Goal: Task Accomplishment & Management: Manage account settings

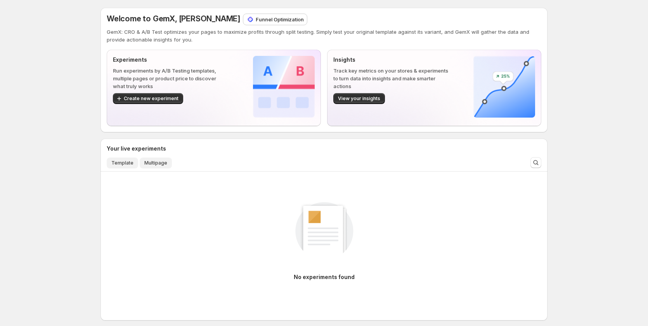
click at [118, 161] on span "Template" at bounding box center [122, 163] width 22 height 6
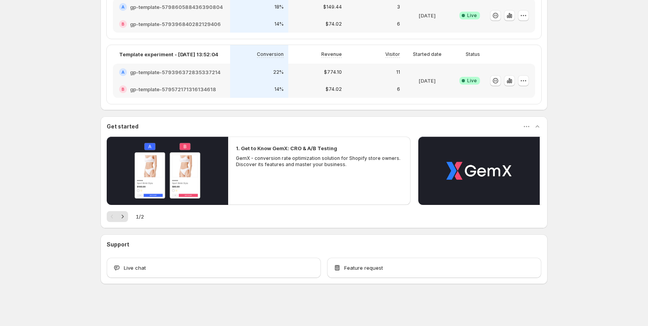
scroll to position [186, 0]
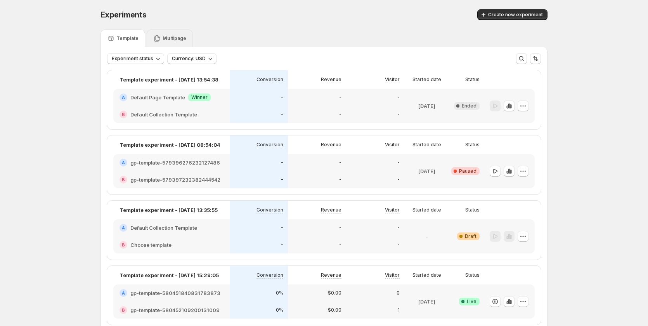
click at [165, 42] on div "Multipage" at bounding box center [170, 38] width 46 height 17
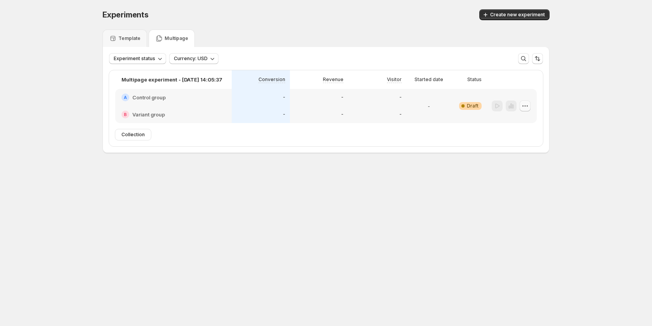
click at [524, 105] on icon "button" at bounding box center [525, 106] width 8 height 8
click at [514, 161] on span "Delete" at bounding box center [520, 161] width 16 height 6
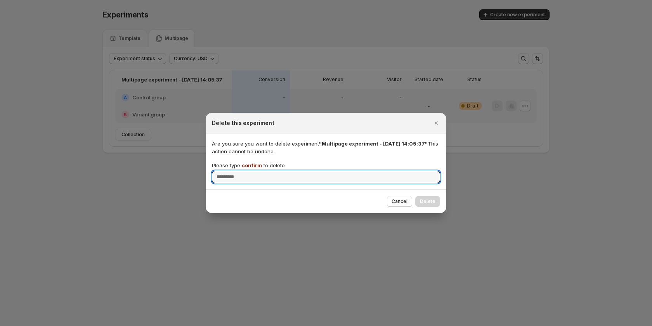
click at [256, 167] on span "confirm" at bounding box center [252, 165] width 20 height 6
click at [256, 171] on input "Please type confirm to delete" at bounding box center [326, 177] width 228 height 12
click at [256, 167] on span "confirm" at bounding box center [252, 165] width 20 height 6
click at [256, 171] on input "Please type confirm to delete" at bounding box center [326, 177] width 228 height 12
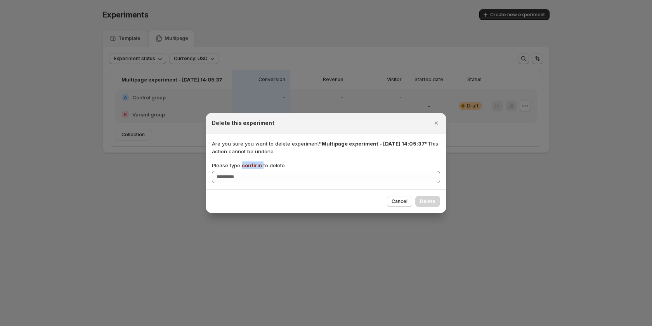
copy p "confirm"
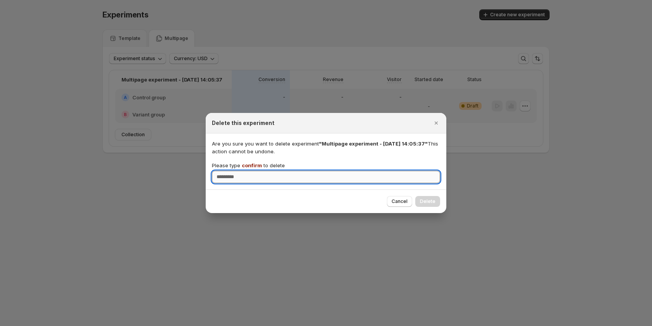
click at [255, 176] on input "Please type confirm to delete" at bounding box center [326, 177] width 228 height 12
paste input "*******"
type input "*******"
click at [433, 201] on span "Delete" at bounding box center [428, 201] width 16 height 6
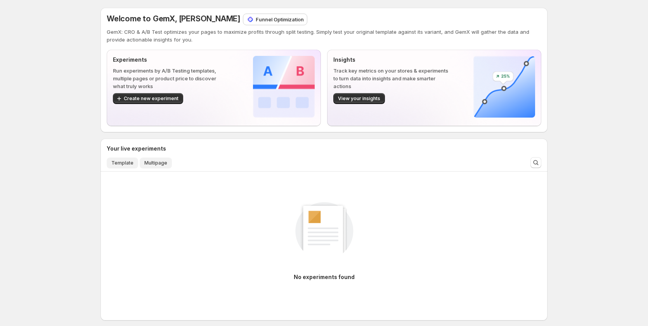
click at [115, 158] on button "Template" at bounding box center [122, 163] width 31 height 11
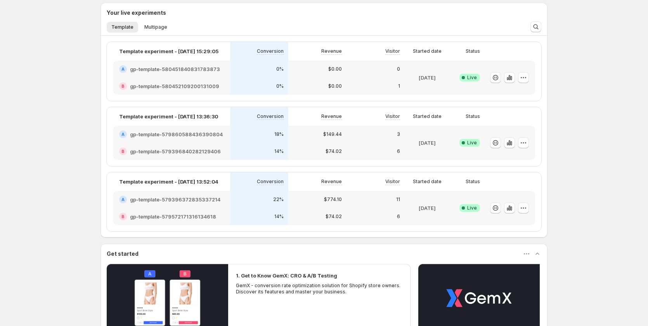
scroll to position [116, 0]
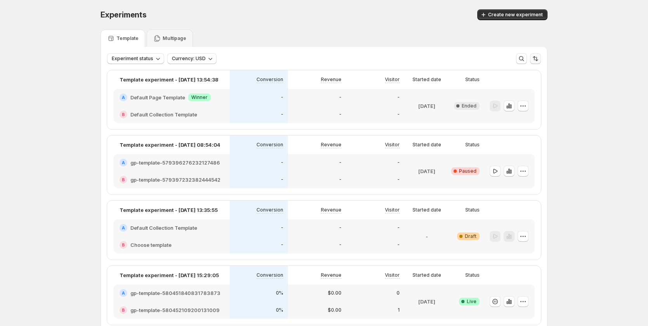
click at [534, 56] on icon "Sort the results" at bounding box center [536, 59] width 8 height 8
click at [504, 101] on span "Created" at bounding box center [507, 100] width 20 height 6
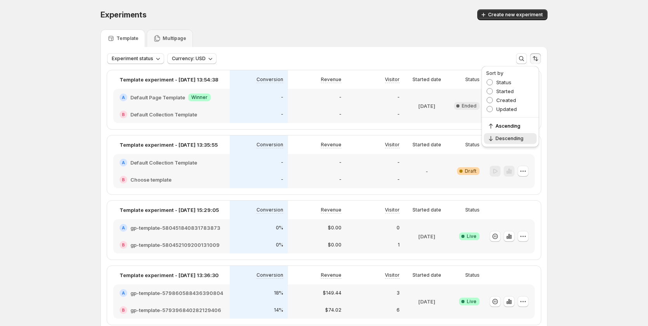
click at [585, 139] on div "Experiments. This page is ready Experiments Create new experiment Template Mult…" at bounding box center [324, 317] width 648 height 634
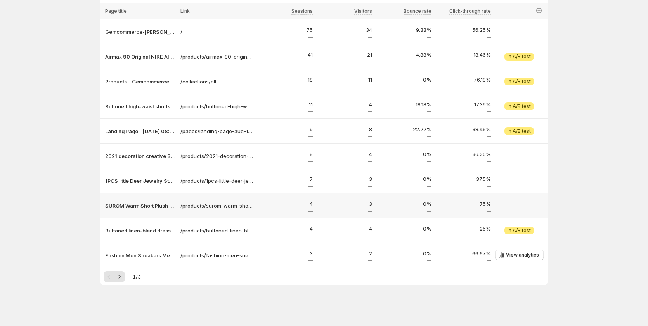
scroll to position [62, 0]
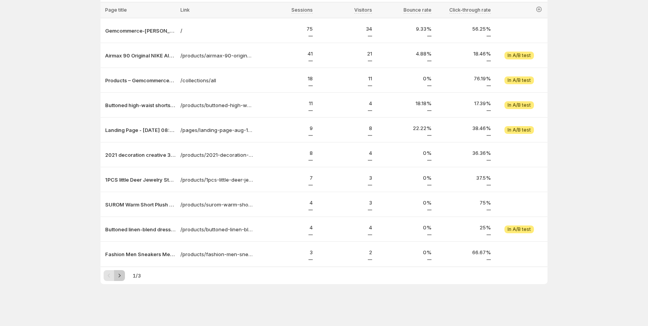
click at [120, 276] on icon "Next" at bounding box center [120, 276] width 8 height 8
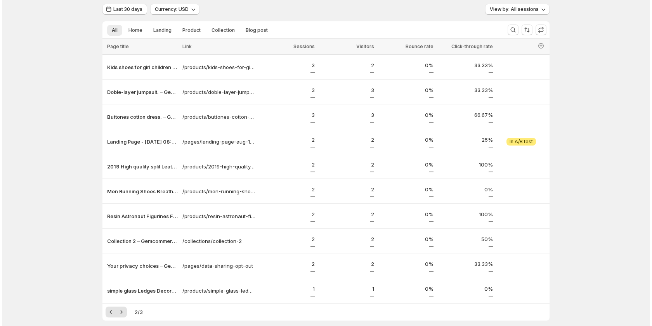
scroll to position [0, 0]
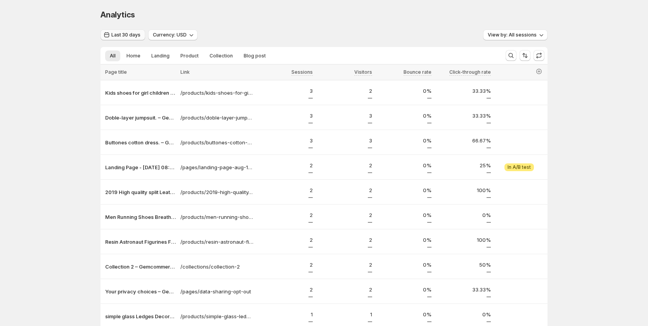
click at [130, 35] on span "Last 30 days" at bounding box center [125, 35] width 29 height 6
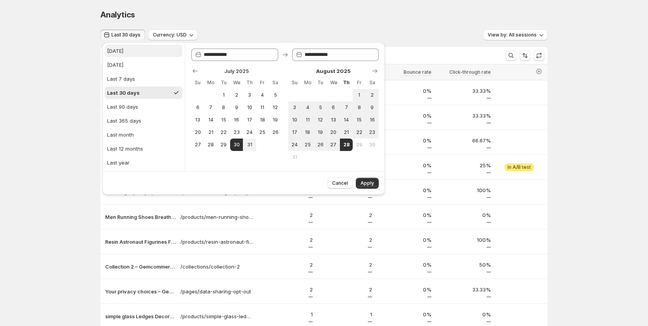
click at [127, 50] on button "[DATE]" at bounding box center [144, 51] width 78 height 12
type input "**********"
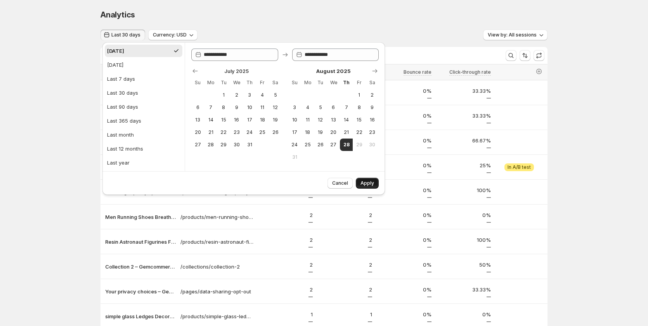
click at [369, 181] on span "Apply" at bounding box center [368, 183] width 14 height 6
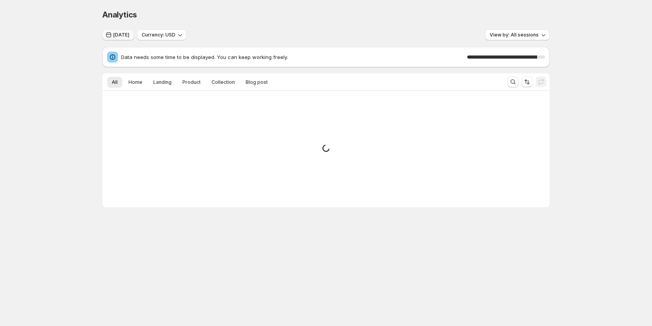
click at [117, 33] on span "[DATE]" at bounding box center [121, 35] width 16 height 6
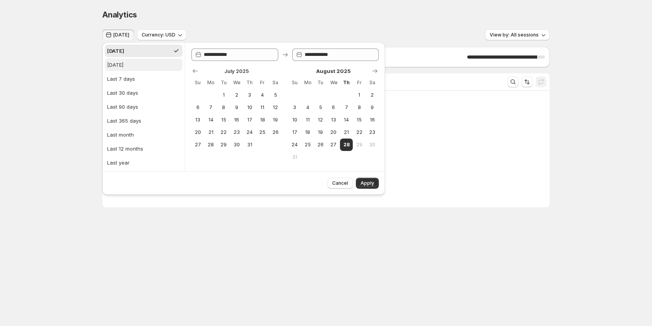
click at [123, 66] on div "[DATE]" at bounding box center [115, 65] width 16 height 8
type input "**********"
click at [372, 178] on button "Apply" at bounding box center [367, 183] width 23 height 11
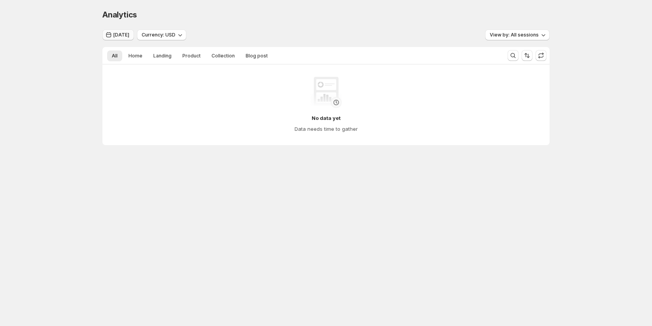
click at [122, 36] on span "Yesterday" at bounding box center [121, 35] width 16 height 6
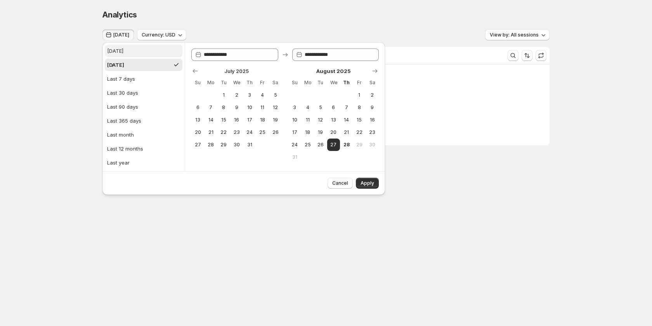
click at [132, 50] on button "[DATE]" at bounding box center [144, 51] width 78 height 12
type input "**********"
click at [369, 186] on span "Apply" at bounding box center [368, 183] width 14 height 6
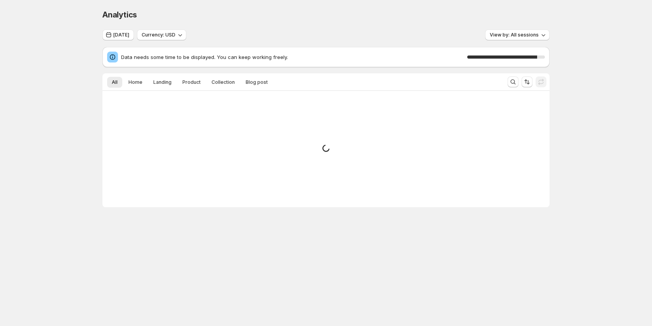
drag, startPoint x: 43, startPoint y: 111, endPoint x: 61, endPoint y: 86, distance: 30.9
click at [61, 86] on div "Analytics. This page is ready Analytics Today Currency: USD View by: All sessio…" at bounding box center [326, 124] width 652 height 249
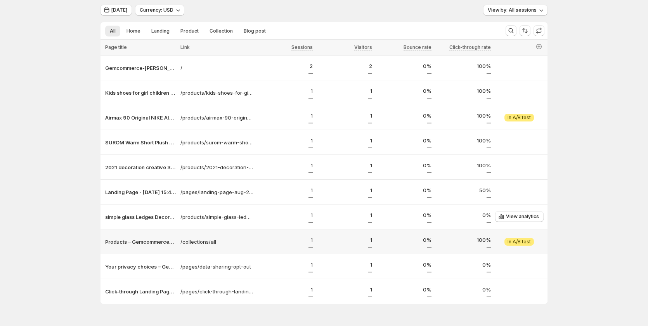
scroll to position [45, 0]
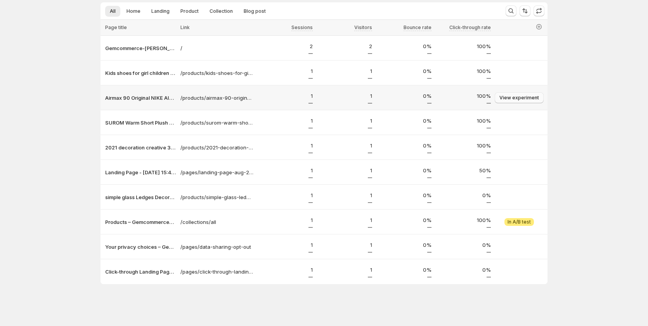
click at [521, 96] on span "View experiment" at bounding box center [520, 98] width 40 height 6
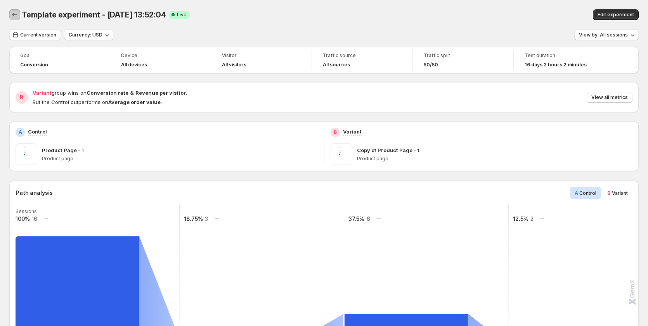
click at [14, 15] on icon "Back" at bounding box center [15, 15] width 8 height 8
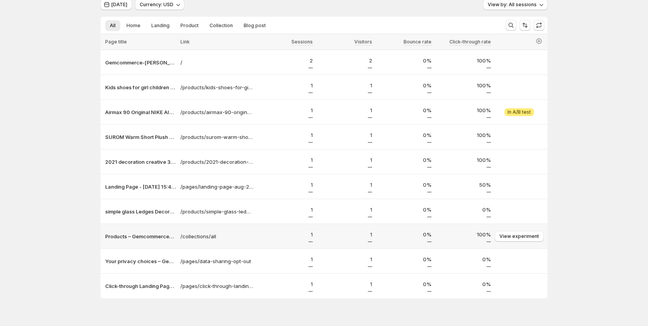
scroll to position [45, 0]
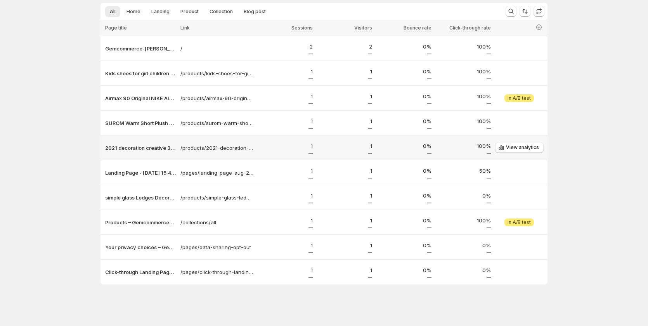
scroll to position [45, 0]
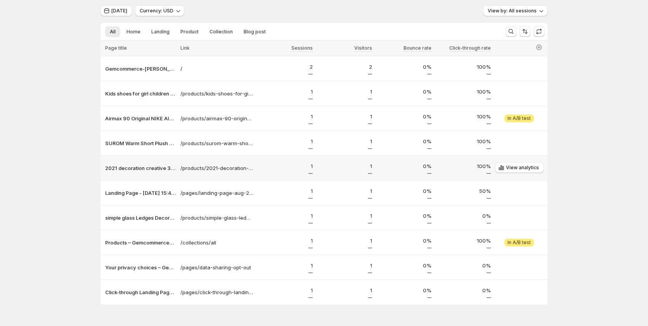
scroll to position [45, 0]
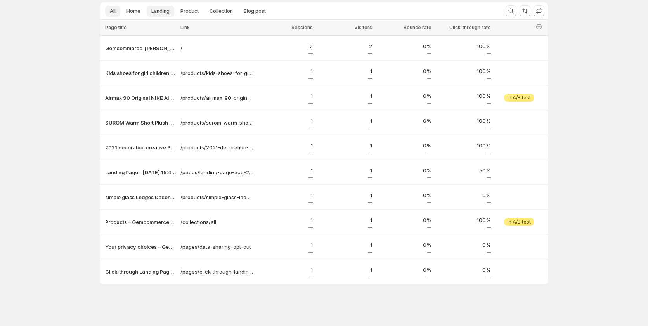
click at [166, 10] on span "Landing" at bounding box center [160, 11] width 18 height 6
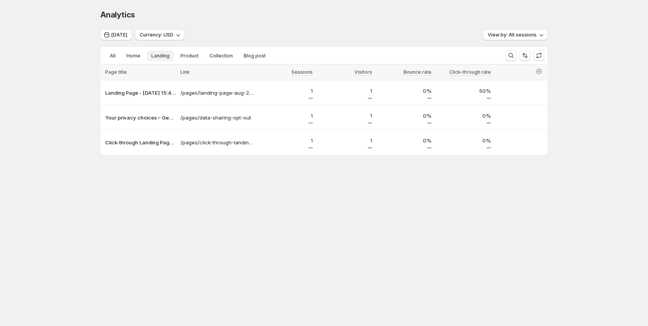
scroll to position [0, 0]
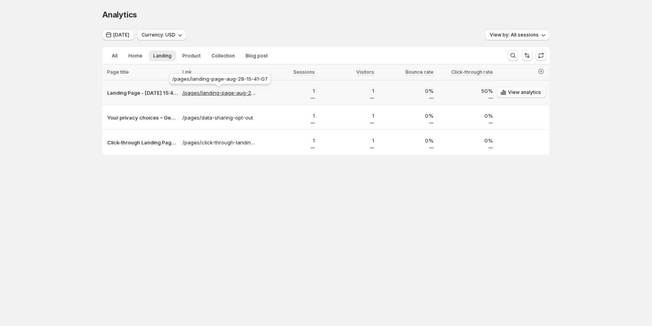
click at [232, 92] on p "/pages/landing-page-aug-28-15-41-07" at bounding box center [218, 93] width 73 height 8
click at [521, 30] on button "View by: All sessions" at bounding box center [517, 35] width 64 height 11
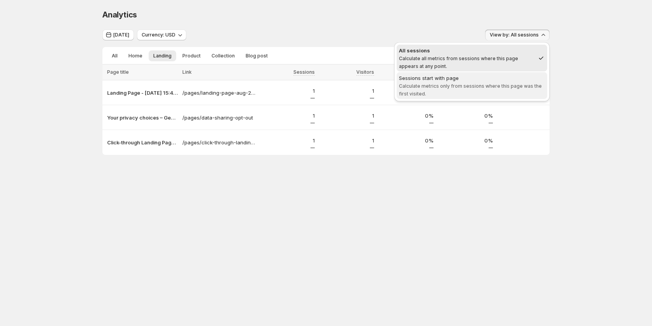
click at [497, 81] on div "Sessions start with page" at bounding box center [472, 78] width 146 height 8
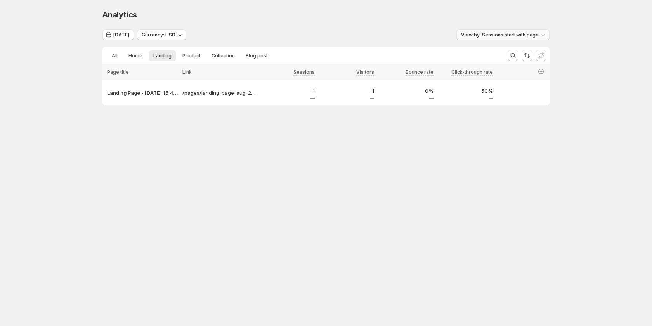
click at [496, 30] on button "View by: Sessions start with page" at bounding box center [503, 35] width 93 height 11
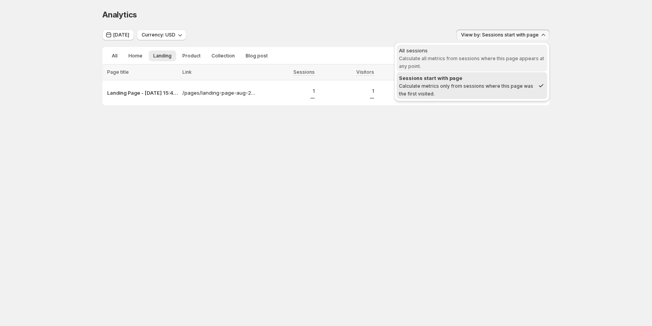
click at [497, 54] on div "All sessions" at bounding box center [472, 51] width 146 height 8
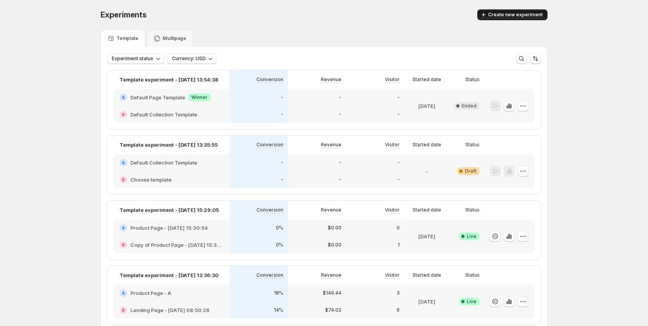
click at [503, 17] on span "Create new experiment" at bounding box center [515, 15] width 55 height 6
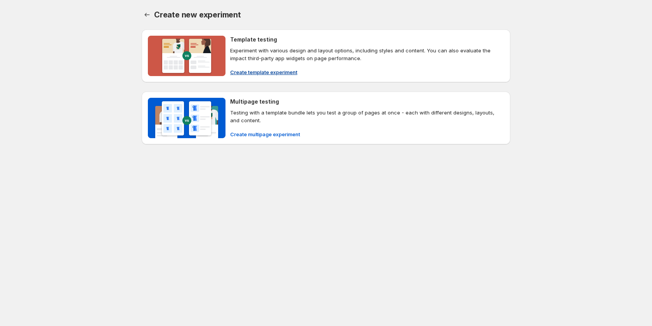
click at [259, 70] on span "Create template experiment" at bounding box center [263, 72] width 67 height 8
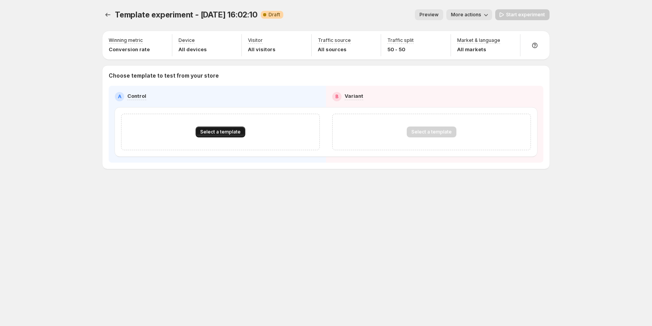
click at [209, 130] on span "Select a template" at bounding box center [220, 132] width 40 height 6
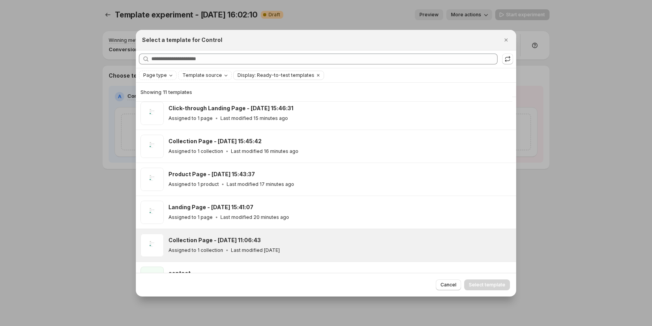
scroll to position [192, 0]
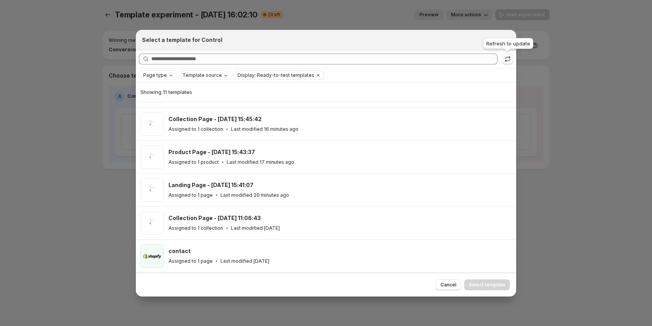
click at [507, 58] on icon ":rsa:" at bounding box center [508, 59] width 8 height 8
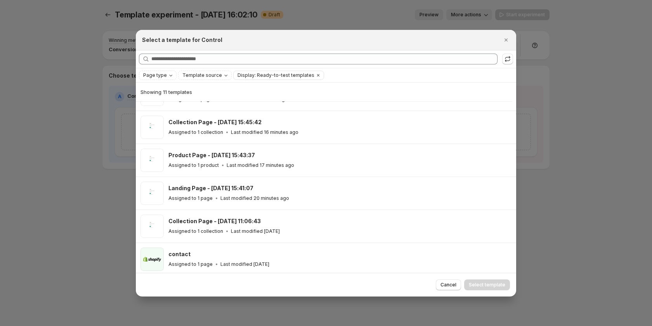
scroll to position [0, 0]
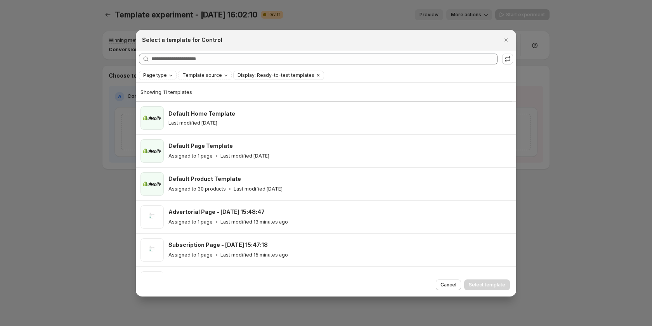
click at [315, 74] on icon "Clear" at bounding box center [318, 75] width 6 height 6
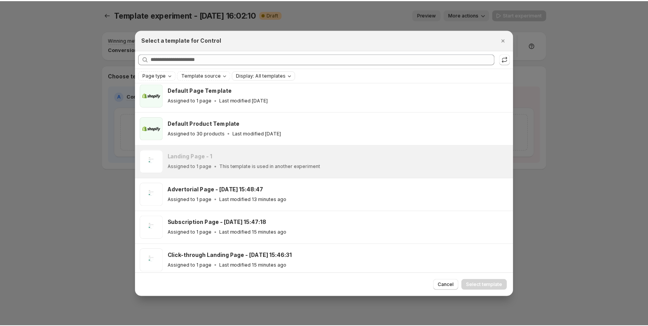
scroll to position [116, 0]
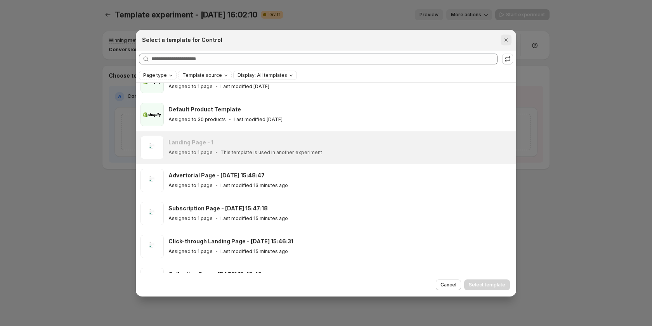
click at [505, 35] on button "Close" at bounding box center [506, 40] width 11 height 11
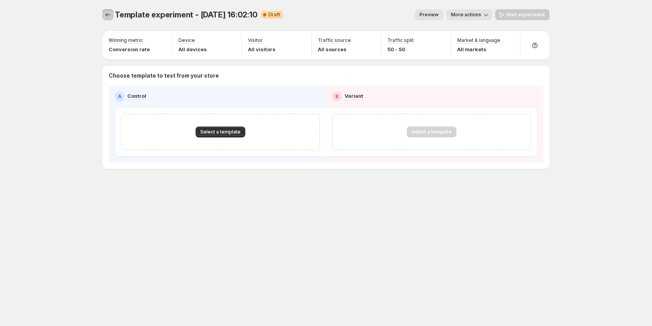
click at [105, 17] on icon "Experiments" at bounding box center [108, 15] width 8 height 8
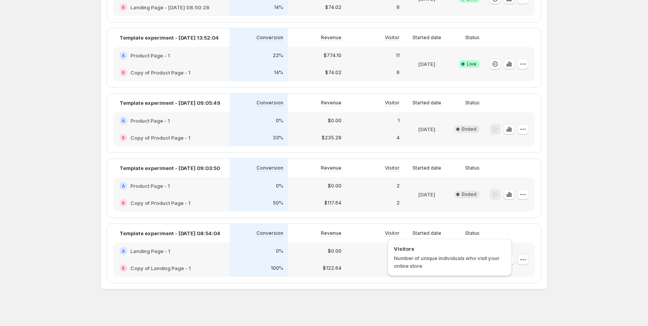
scroll to position [373, 0]
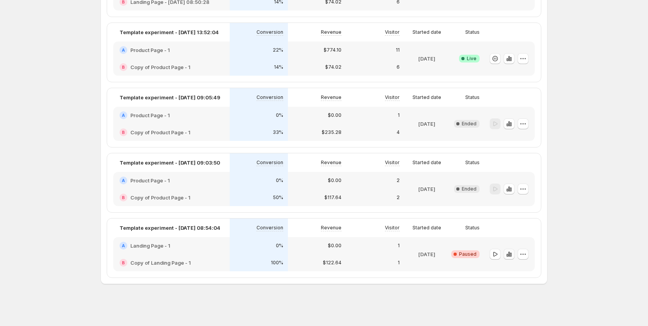
click at [510, 255] on icon "button" at bounding box center [510, 254] width 2 height 5
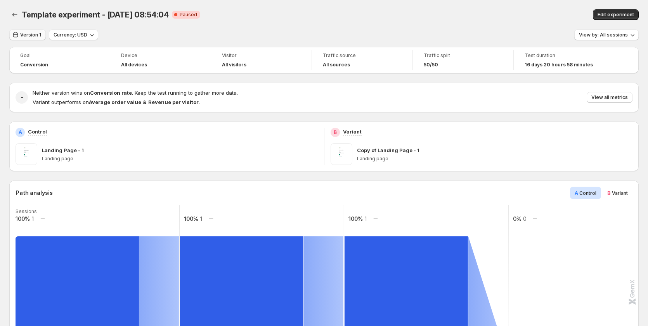
click at [31, 36] on span "Version 1" at bounding box center [30, 35] width 21 height 6
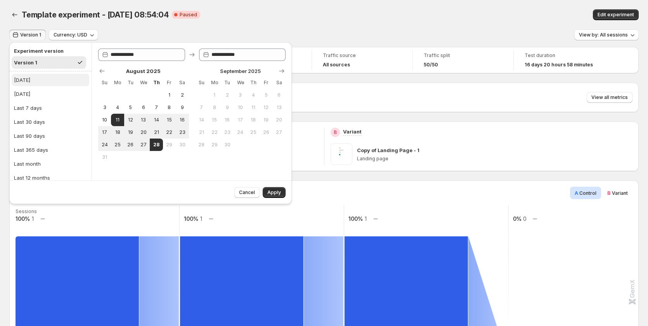
click at [36, 74] on button "[DATE]" at bounding box center [51, 80] width 78 height 12
type input "**********"
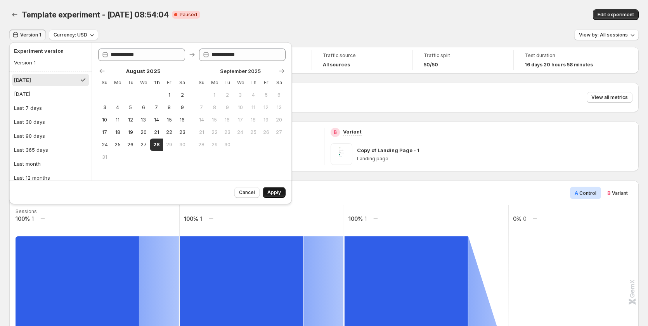
click at [271, 191] on span "Apply" at bounding box center [274, 192] width 14 height 6
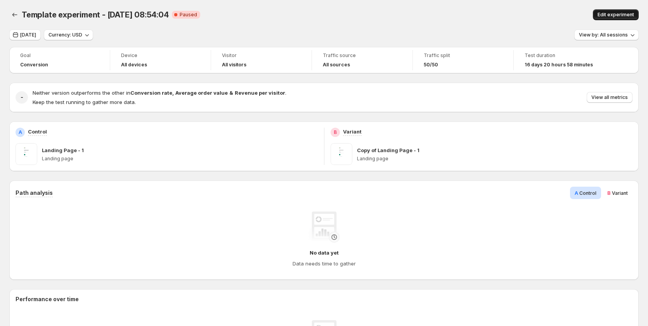
click at [620, 12] on span "Edit experiment" at bounding box center [616, 15] width 36 height 6
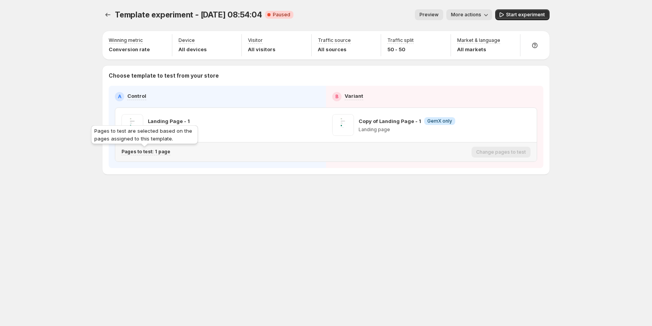
click at [156, 151] on p "Pages to test: 1 page" at bounding box center [146, 152] width 49 height 6
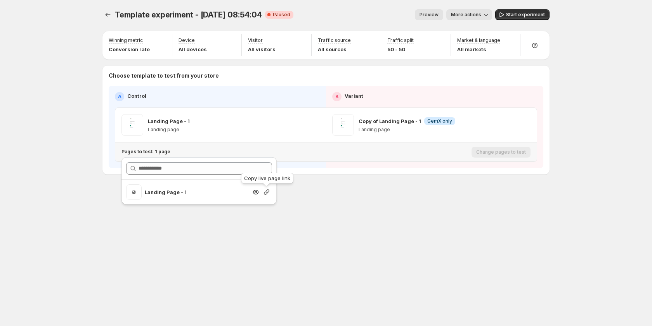
click at [266, 192] on icon "button" at bounding box center [266, 191] width 5 height 5
click at [403, 243] on div "Template experiment - Aug 11, 08:54:04. This page is ready Template experiment …" at bounding box center [326, 163] width 466 height 326
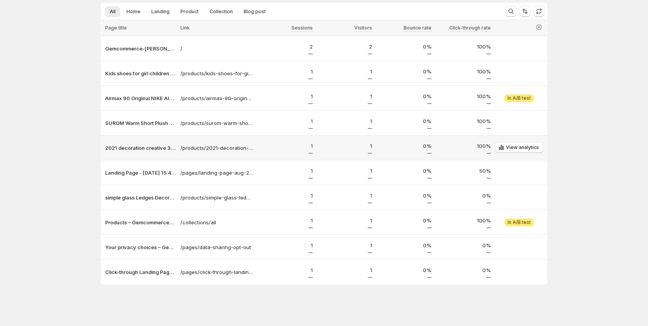
scroll to position [45, 0]
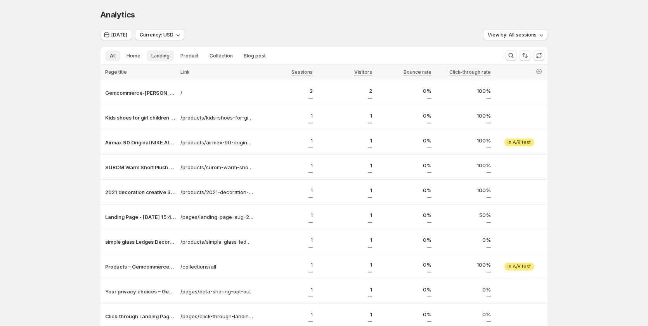
click at [167, 57] on span "Landing" at bounding box center [160, 56] width 18 height 6
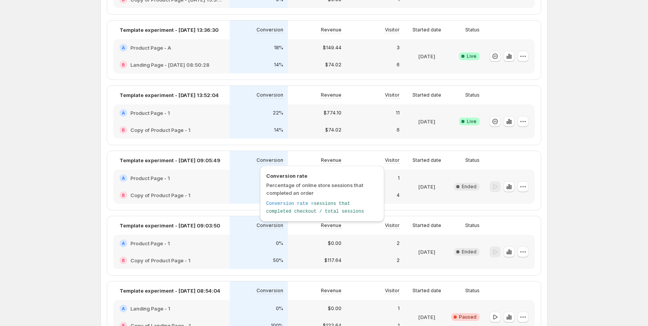
scroll to position [373, 0]
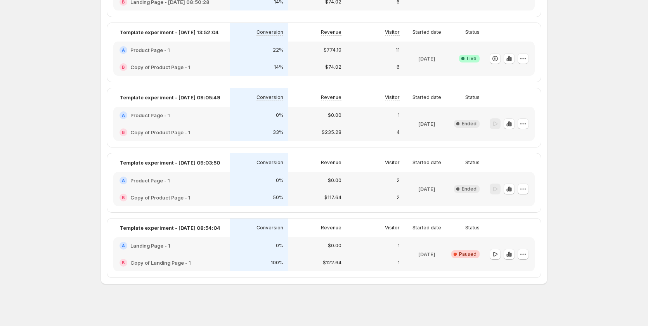
click at [228, 255] on div "B Copy of Landing Page - 1" at bounding box center [171, 262] width 116 height 17
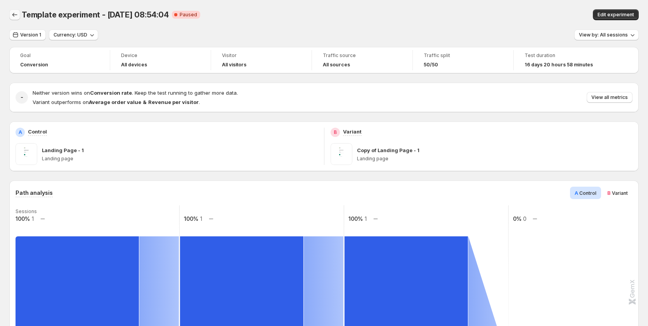
click at [16, 17] on icon "Back" at bounding box center [15, 15] width 8 height 8
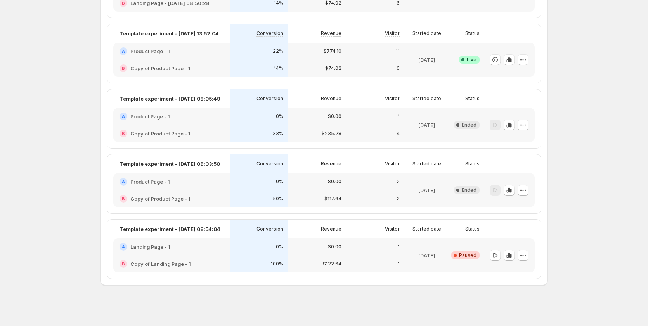
scroll to position [373, 0]
click at [526, 257] on icon "button" at bounding box center [523, 254] width 8 height 8
click at [526, 295] on span "End experiment" at bounding box center [531, 296] width 38 height 6
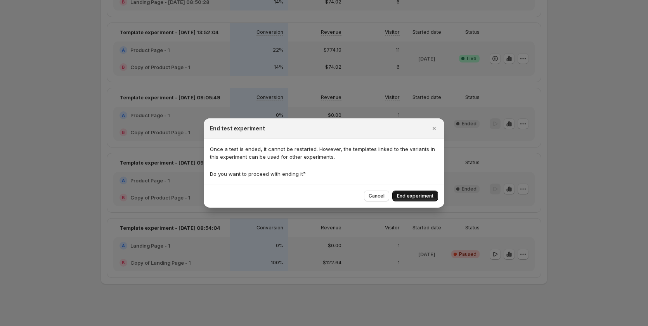
click at [412, 195] on span "End experiment" at bounding box center [415, 196] width 36 height 6
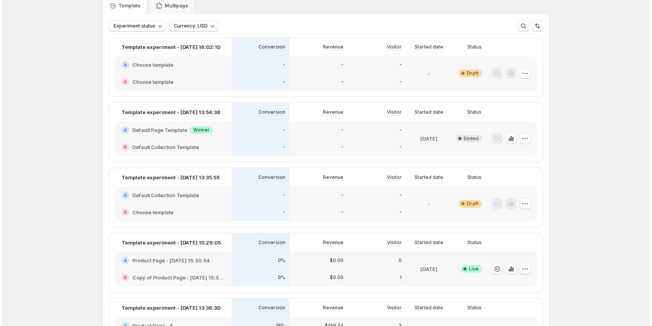
scroll to position [0, 0]
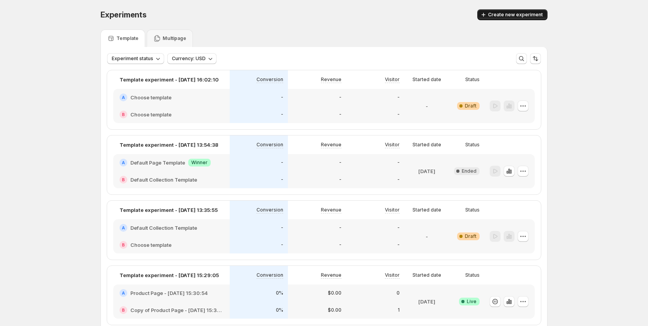
click at [502, 12] on span "Create new experiment" at bounding box center [515, 15] width 55 height 6
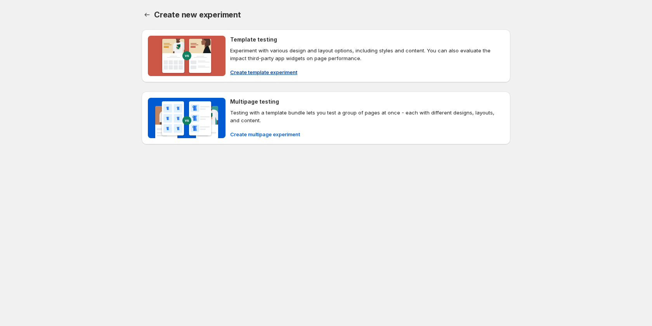
click at [255, 68] on button "Create template experiment" at bounding box center [264, 72] width 76 height 12
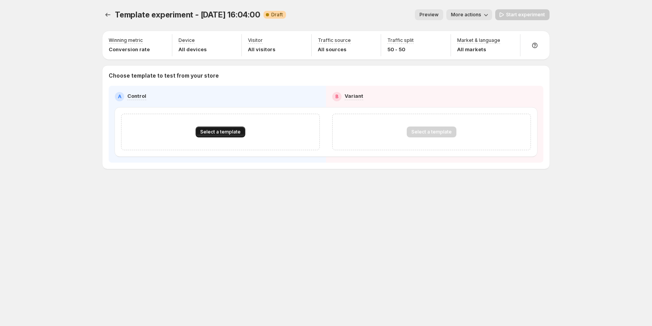
click at [231, 130] on span "Select a template" at bounding box center [220, 132] width 40 height 6
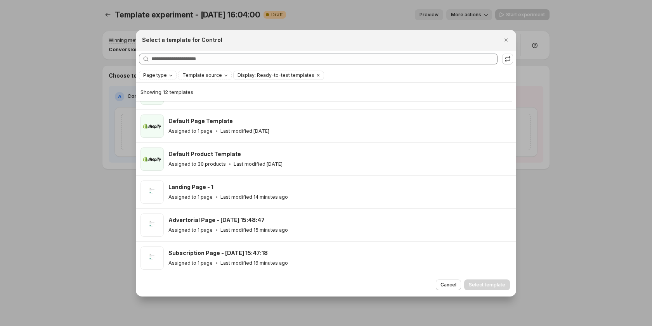
scroll to position [19, 0]
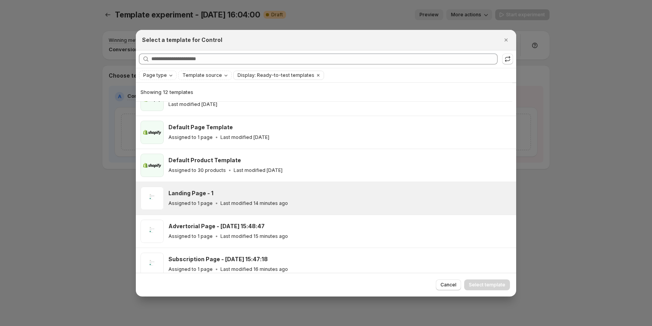
drag, startPoint x: 260, startPoint y: 195, endPoint x: 275, endPoint y: 195, distance: 15.5
click at [259, 195] on div "Landing Page - 1" at bounding box center [338, 193] width 341 height 8
click at [485, 283] on span "Select template" at bounding box center [487, 285] width 36 height 6
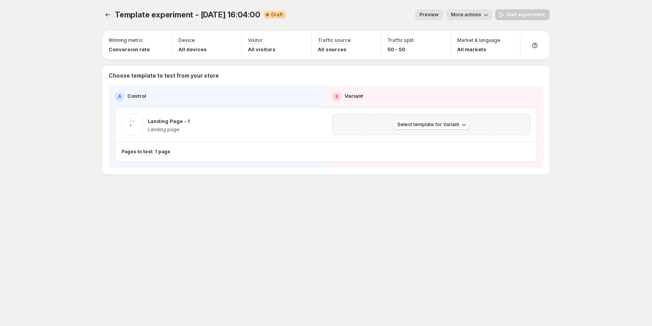
click at [436, 127] on span "Select template for Variant" at bounding box center [429, 125] width 62 height 6
click at [432, 155] on span "Create Variant based on Control" at bounding box center [432, 154] width 79 height 6
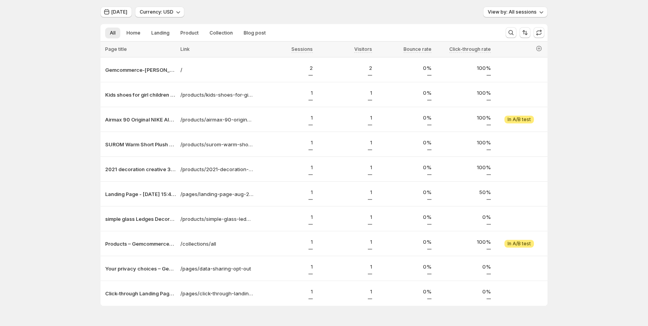
scroll to position [45, 0]
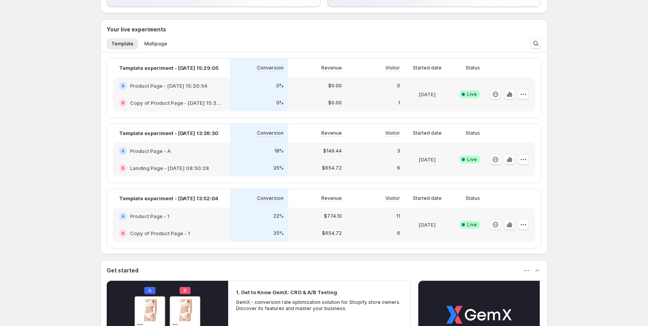
scroll to position [116, 0]
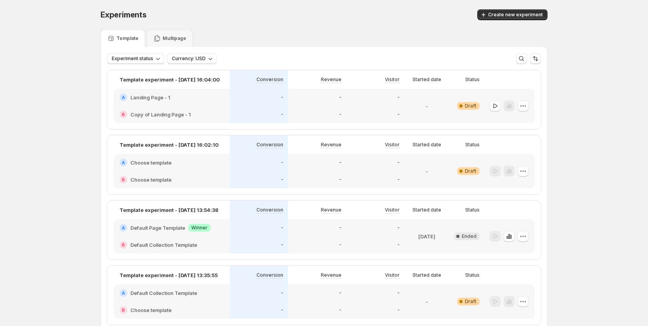
click at [319, 102] on div "-" at bounding box center [317, 97] width 58 height 17
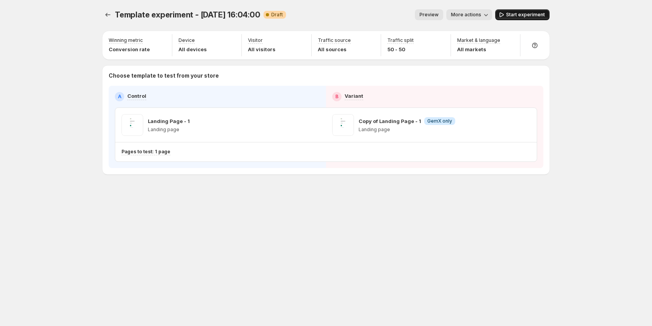
click at [511, 14] on span "Start experiment" at bounding box center [525, 15] width 39 height 6
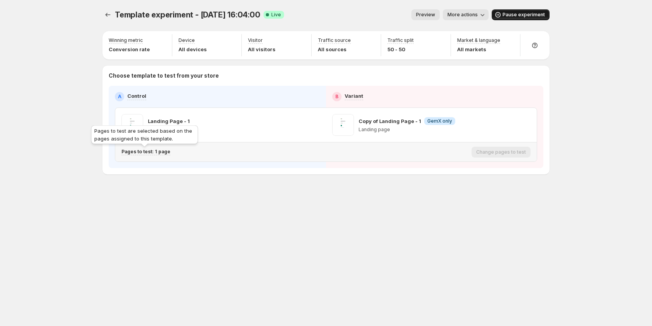
click at [161, 151] on p "Pages to test: 1 page" at bounding box center [146, 152] width 49 height 6
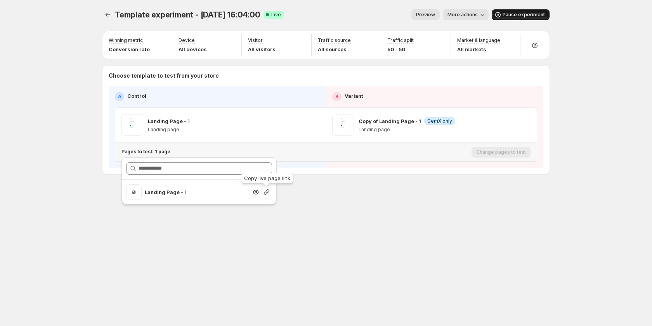
click at [264, 191] on icon "button" at bounding box center [267, 192] width 8 height 8
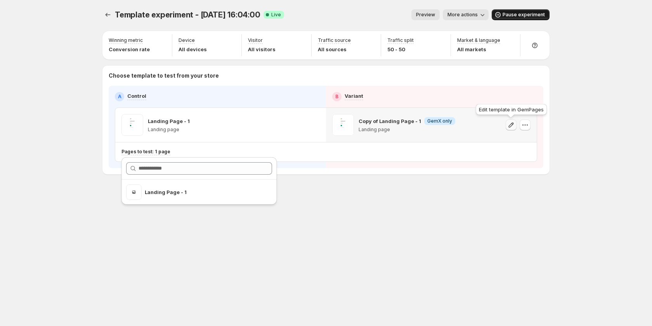
click at [511, 123] on icon "button" at bounding box center [511, 125] width 8 height 8
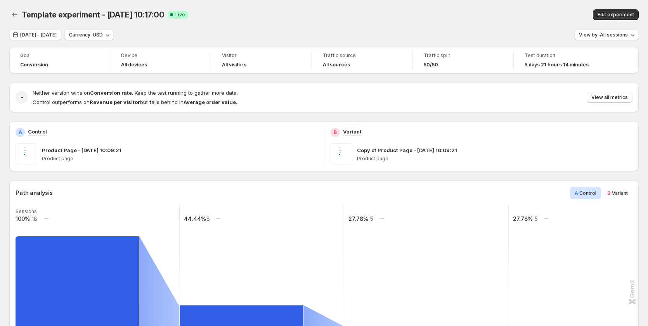
scroll to position [233, 0]
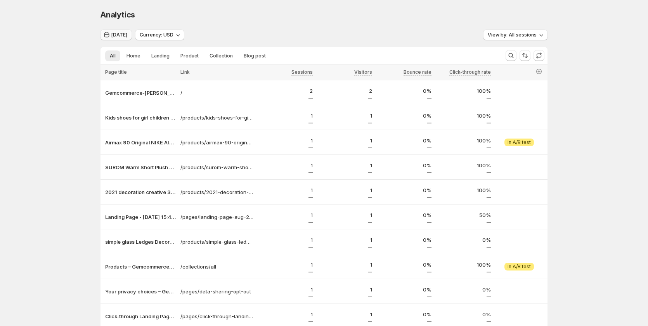
click at [123, 35] on span "[DATE]" at bounding box center [119, 35] width 16 height 6
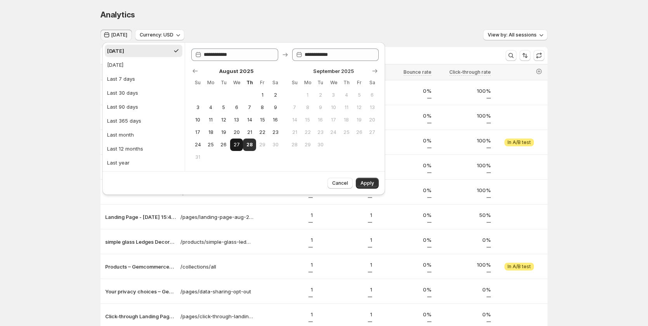
click at [241, 142] on button "27" at bounding box center [236, 145] width 13 height 12
type input "**********"
click at [250, 143] on span "28" at bounding box center [249, 145] width 7 height 6
type input "**********"
click at [365, 181] on span "Apply" at bounding box center [368, 183] width 14 height 6
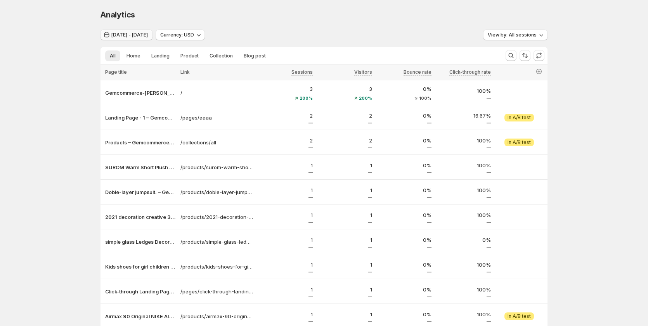
click at [134, 39] on button "Aug 27, 2025 - Aug 28, 2025" at bounding box center [127, 35] width 52 height 11
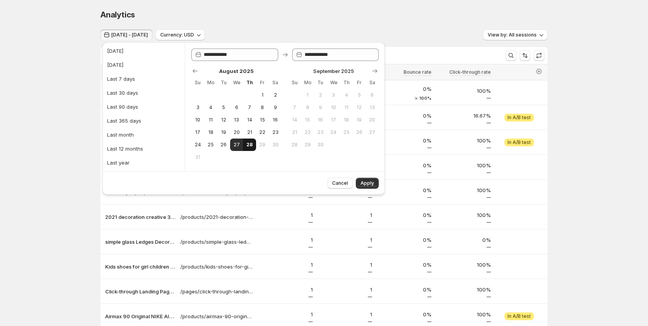
click at [252, 142] on span "28" at bounding box center [249, 145] width 7 height 6
type input "**********"
click at [252, 142] on span "28" at bounding box center [249, 145] width 7 height 6
click at [364, 181] on span "Apply" at bounding box center [368, 183] width 14 height 6
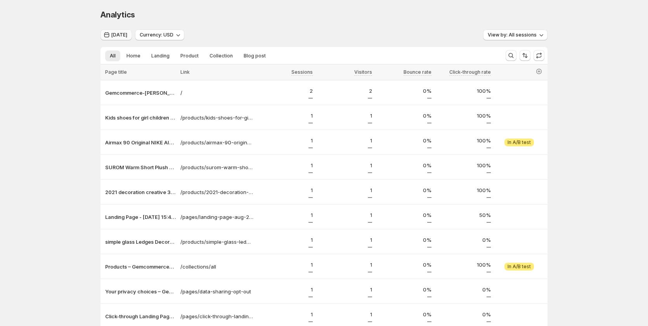
click at [116, 33] on span "[DATE]" at bounding box center [119, 35] width 16 height 6
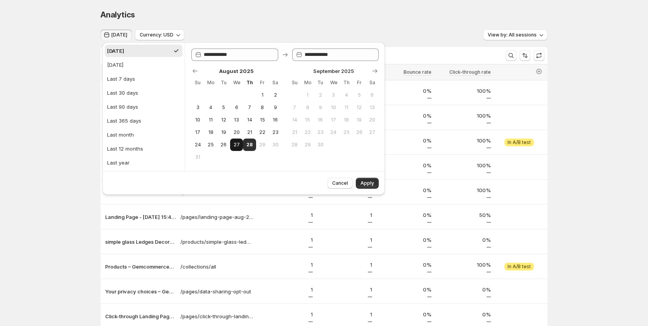
click at [238, 144] on span "27" at bounding box center [236, 145] width 7 height 6
type input "**********"
drag, startPoint x: 248, startPoint y: 146, endPoint x: 254, endPoint y: 148, distance: 6.3
click at [250, 146] on span "28" at bounding box center [249, 145] width 7 height 6
type input "**********"
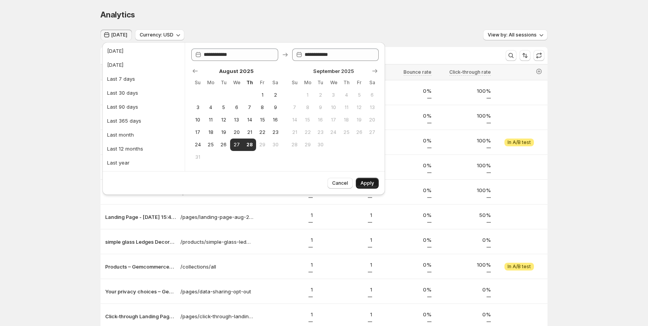
click at [368, 183] on span "Apply" at bounding box center [368, 183] width 14 height 6
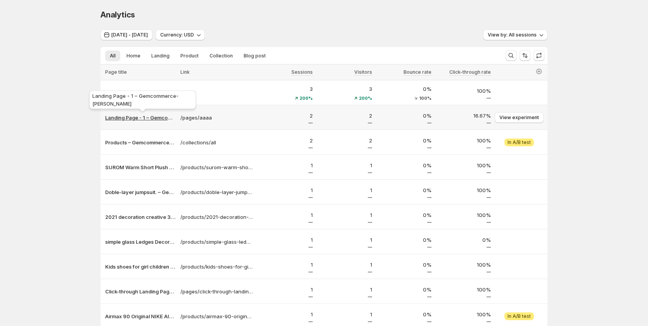
click at [152, 117] on p "Landing Page - 1 – Gemcommerce-sandy-dev" at bounding box center [140, 118] width 71 height 8
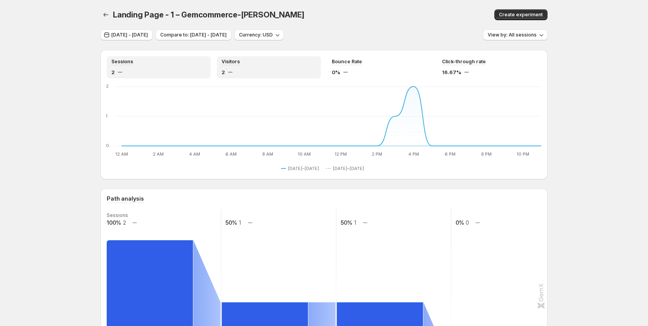
click at [252, 68] on div "Visitors 2" at bounding box center [269, 67] width 95 height 17
click at [175, 68] on div "Sessions 2" at bounding box center [158, 67] width 95 height 17
click at [266, 70] on div "2" at bounding box center [269, 72] width 95 height 8
drag, startPoint x: 335, startPoint y: 69, endPoint x: 327, endPoint y: 71, distance: 8.4
click at [336, 69] on span "0%" at bounding box center [336, 72] width 9 height 8
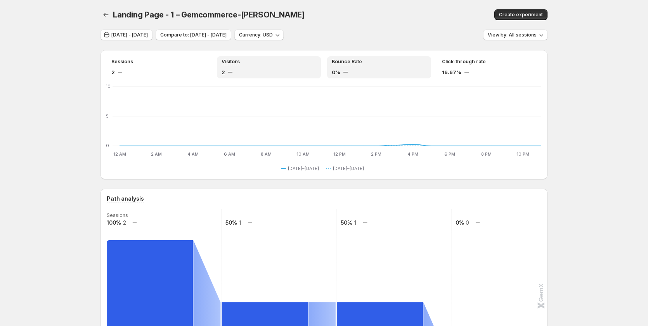
click at [274, 73] on div "2" at bounding box center [269, 72] width 95 height 8
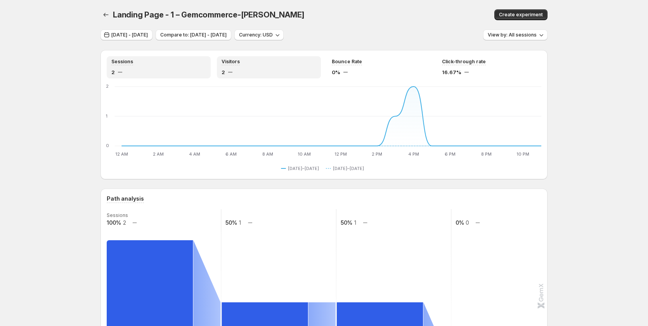
click at [183, 65] on div "Sessions 2" at bounding box center [158, 67] width 95 height 17
click at [258, 68] on div "Visitors 2" at bounding box center [269, 67] width 95 height 17
drag, startPoint x: 180, startPoint y: 67, endPoint x: 261, endPoint y: 68, distance: 81.1
click at [181, 67] on div "Sessions 2" at bounding box center [158, 67] width 95 height 17
click at [272, 68] on div "2" at bounding box center [269, 72] width 95 height 8
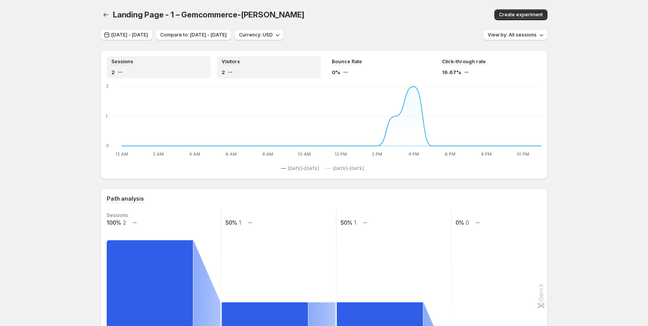
drag, startPoint x: 170, startPoint y: 68, endPoint x: 288, endPoint y: 68, distance: 118.0
click at [180, 67] on div "Sessions 2" at bounding box center [158, 67] width 95 height 17
click at [288, 68] on div "2" at bounding box center [269, 72] width 95 height 8
click at [369, 67] on div "Bounce Rate 0%" at bounding box center [379, 67] width 95 height 17
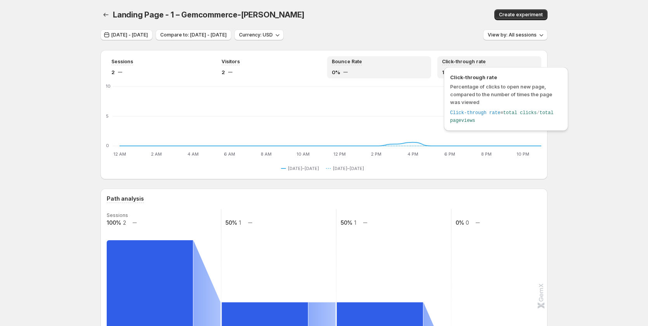
click at [481, 64] on span "Click-through rate" at bounding box center [464, 62] width 44 height 6
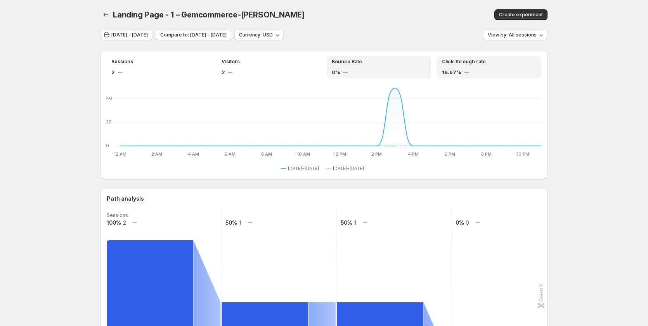
click at [339, 68] on div "Bounce Rate 0%" at bounding box center [379, 67] width 95 height 17
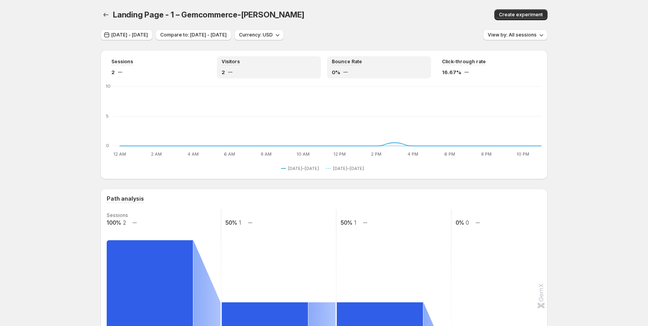
drag, startPoint x: 240, startPoint y: 66, endPoint x: 410, endPoint y: 67, distance: 170.8
click at [246, 66] on div "Visitors 2" at bounding box center [269, 67] width 95 height 17
click at [472, 69] on div "16.67%" at bounding box center [489, 72] width 95 height 8
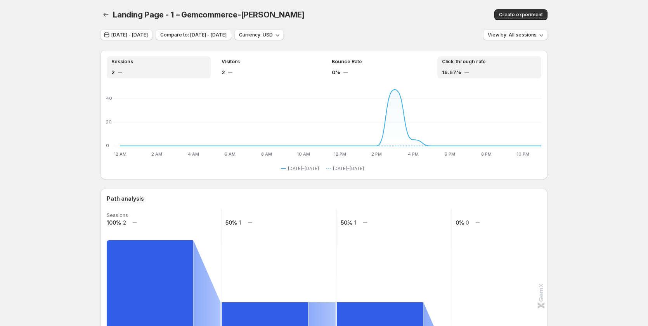
click at [175, 68] on div "Sessions 2" at bounding box center [158, 67] width 95 height 17
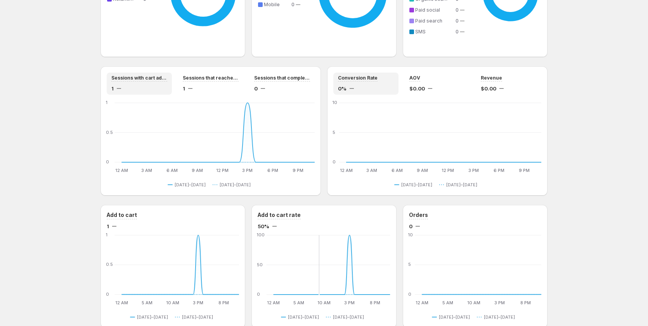
scroll to position [656, 0]
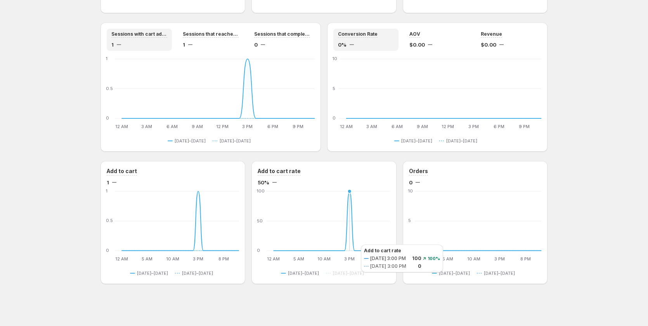
click at [353, 245] on icon at bounding box center [332, 220] width 117 height 59
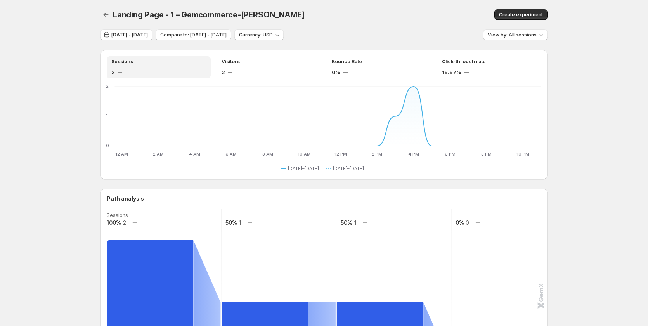
scroll to position [194, 0]
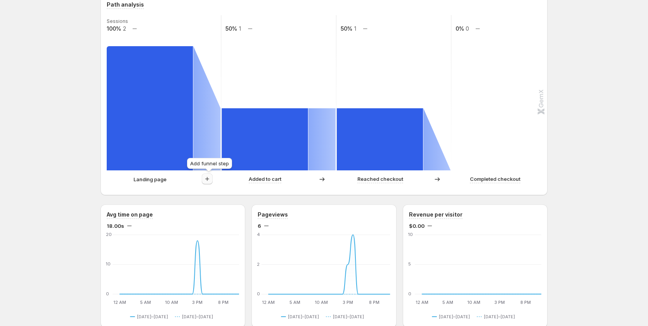
click at [211, 180] on icon "button" at bounding box center [207, 179] width 8 height 8
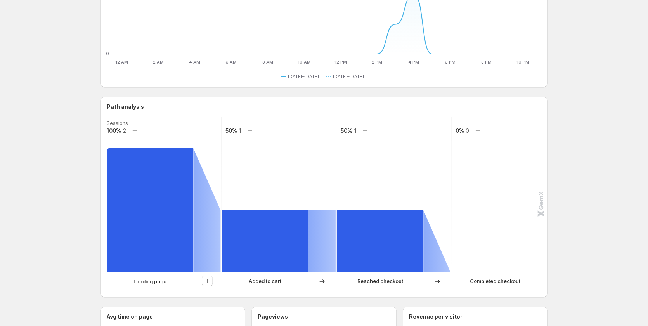
scroll to position [155, 0]
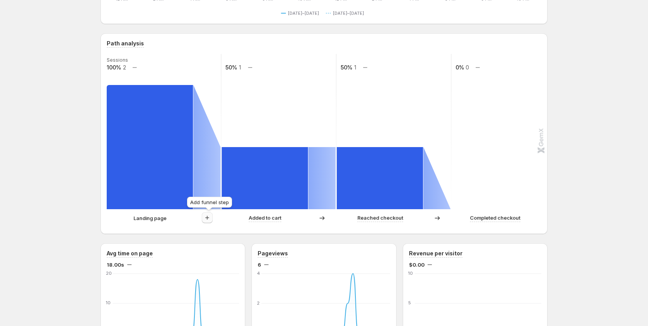
click at [210, 219] on icon "button" at bounding box center [207, 218] width 8 height 8
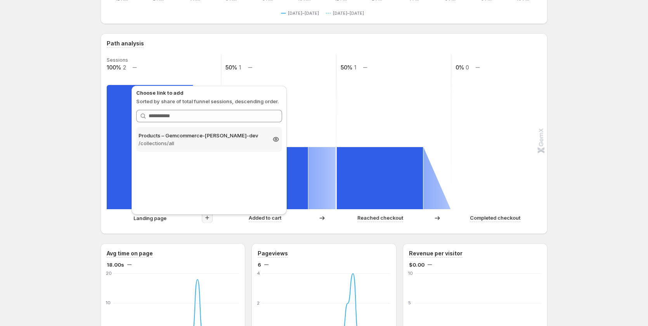
click at [196, 142] on p "/collections/all" at bounding box center [202, 143] width 127 height 8
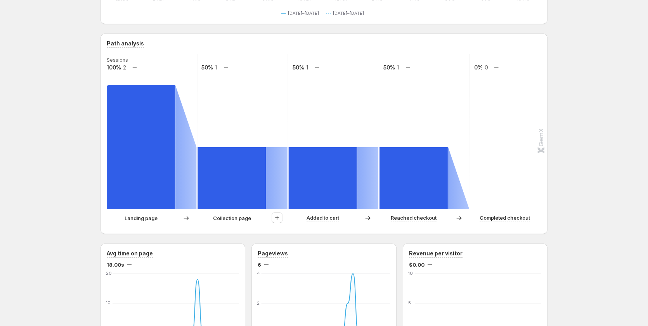
click at [278, 222] on button "button" at bounding box center [277, 217] width 11 height 11
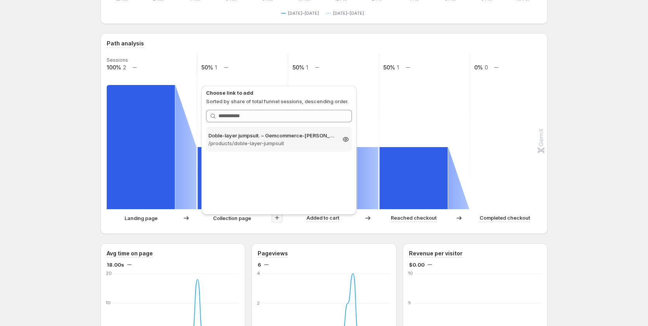
click at [283, 140] on p "/products/doble-layer-jumpsuit" at bounding box center [271, 143] width 127 height 8
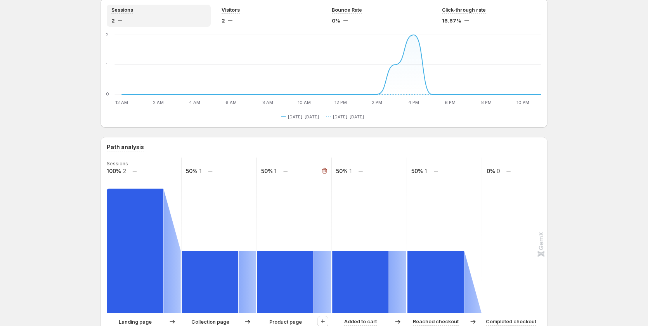
scroll to position [0, 0]
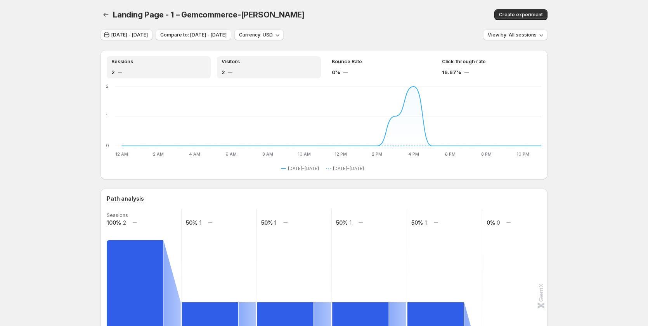
click at [255, 71] on div "2" at bounding box center [269, 72] width 95 height 8
click at [371, 70] on div "0%" at bounding box center [379, 72] width 95 height 8
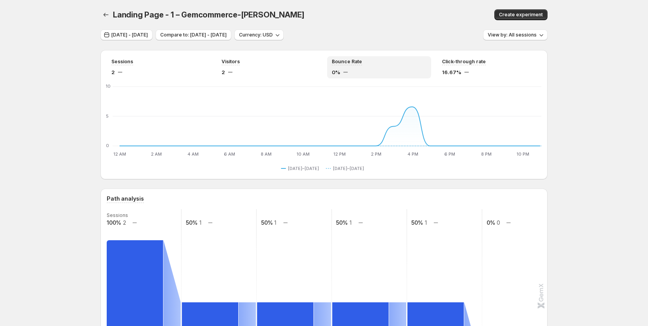
click at [456, 69] on span "16.67%" at bounding box center [451, 72] width 19 height 8
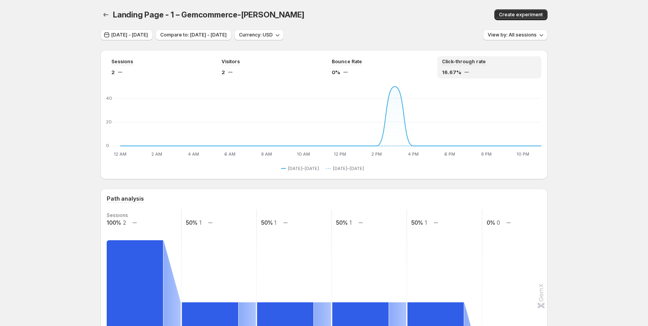
click at [103, 8] on div "Landing Page - 1 – Gemcommerce-sandy-dev. This page is ready Landing Page - 1 –…" at bounding box center [324, 15] width 447 height 30
click at [106, 9] on div "Landing Page - 1 – Gemcommerce-sandy-dev. This page is ready Landing Page - 1 –…" at bounding box center [324, 15] width 447 height 30
click at [108, 16] on icon "button" at bounding box center [106, 15] width 8 height 8
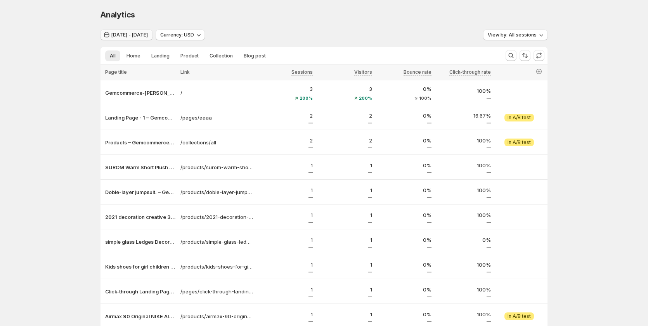
click at [148, 32] on span "Aug 27, 2025 - Aug 28, 2025" at bounding box center [129, 35] width 36 height 6
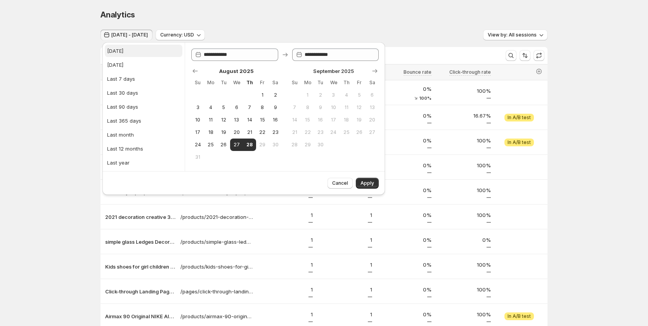
click at [135, 52] on button "Today" at bounding box center [144, 51] width 78 height 12
type input "**********"
click at [365, 181] on span "Apply" at bounding box center [368, 183] width 14 height 6
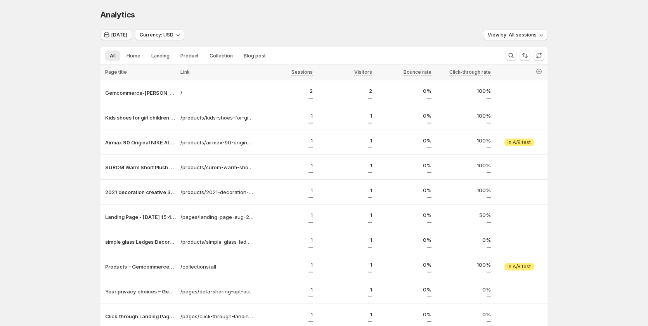
click at [121, 33] on span "Today" at bounding box center [119, 35] width 16 height 6
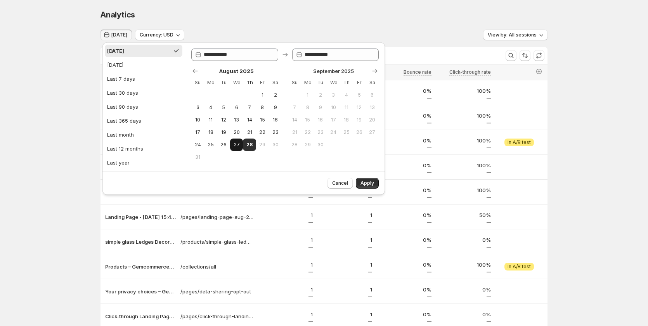
click at [239, 144] on span "27" at bounding box center [236, 145] width 7 height 6
type input "**********"
click at [244, 144] on button "28" at bounding box center [249, 145] width 13 height 12
type input "**********"
click at [372, 187] on button "Apply" at bounding box center [367, 183] width 23 height 11
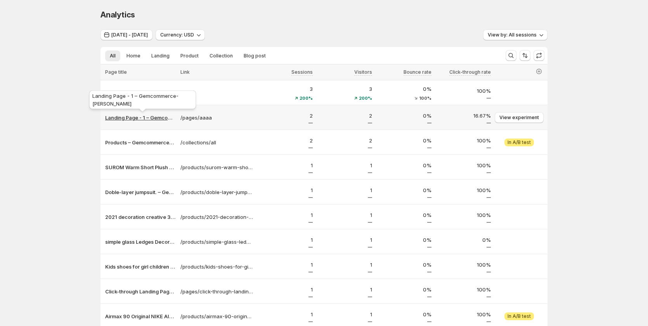
drag, startPoint x: 530, startPoint y: 118, endPoint x: 157, endPoint y: 118, distance: 372.7
click at [168, 118] on tr "Landing Page - 1 – Gemcommerce-sandy-dev /pages/aaaa 2 2 0% 16.67% View experim…" at bounding box center [324, 117] width 447 height 25
click at [151, 117] on p "Landing Page - 1 – Gemcommerce-sandy-dev" at bounding box center [140, 118] width 71 height 8
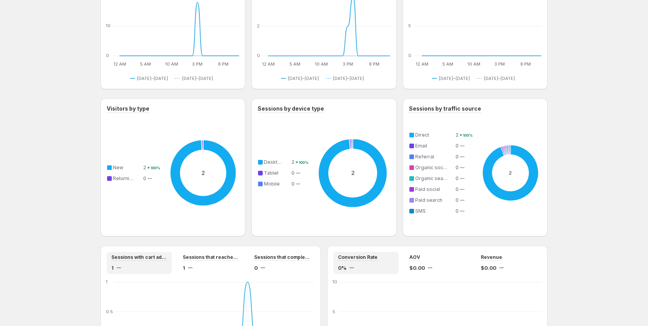
scroll to position [427, 0]
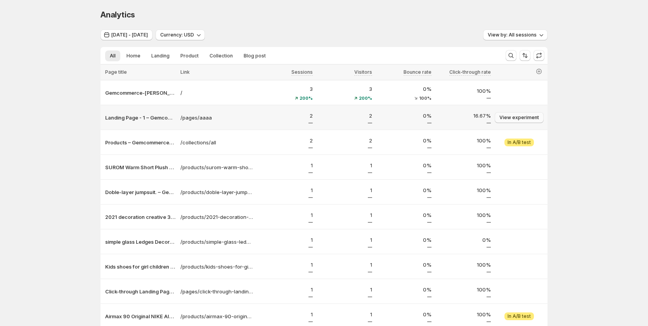
click at [516, 115] on span "View experiment" at bounding box center [520, 118] width 40 height 6
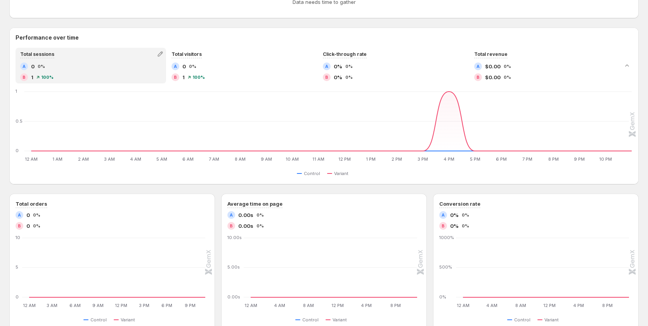
scroll to position [194, 0]
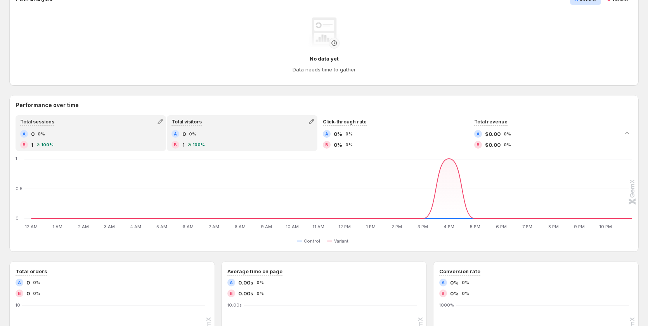
click at [205, 142] on div "B 1 100%" at bounding box center [242, 145] width 141 height 8
click at [74, 131] on div "A 0 0%" at bounding box center [90, 134] width 141 height 8
click at [262, 137] on div "A 0 0%" at bounding box center [242, 134] width 141 height 8
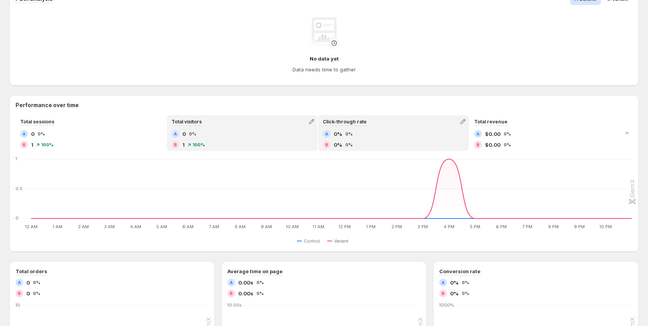
click at [374, 137] on div "A 0% 0%" at bounding box center [393, 134] width 141 height 8
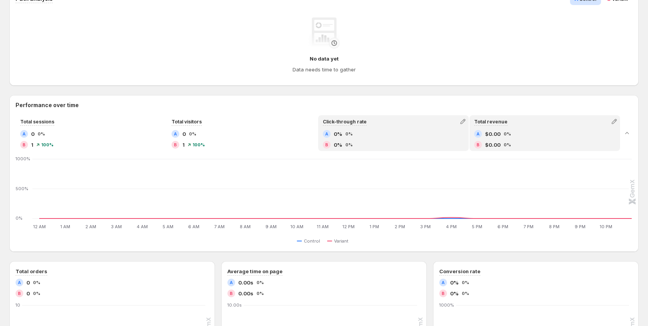
click at [514, 132] on div "A $0.00 0%" at bounding box center [544, 134] width 141 height 8
click at [373, 122] on div "Click-through rate" at bounding box center [393, 121] width 149 height 11
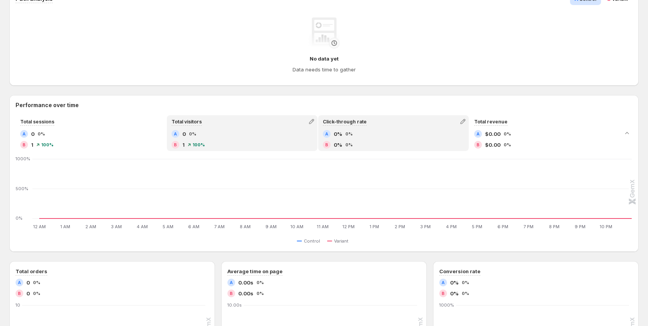
click at [239, 130] on div "A 0 0%" at bounding box center [242, 134] width 141 height 8
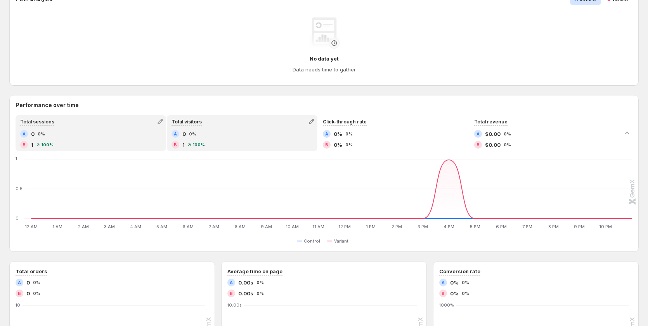
click at [98, 120] on div "Total sessions" at bounding box center [90, 121] width 149 height 11
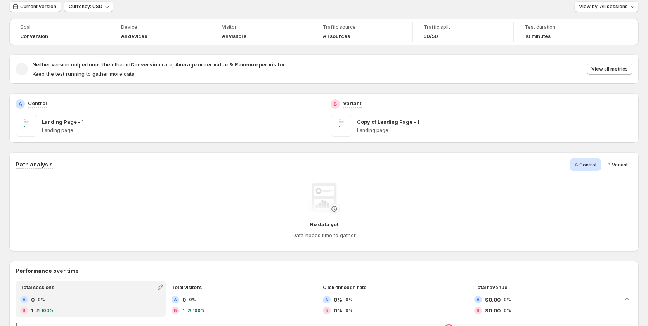
scroll to position [0, 0]
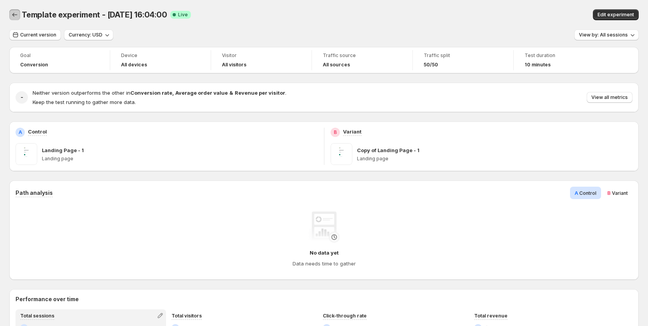
click at [13, 16] on icon "Back" at bounding box center [15, 15] width 8 height 8
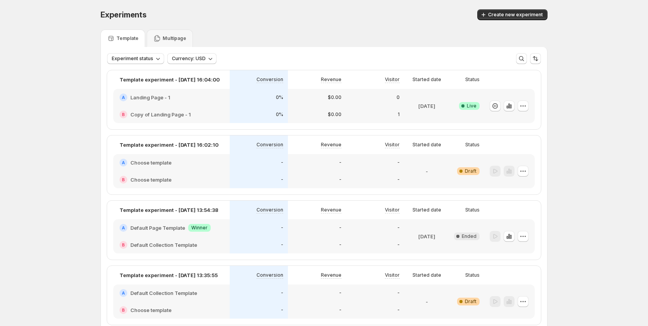
click at [226, 104] on div "A Landing Page - 1" at bounding box center [171, 97] width 116 height 17
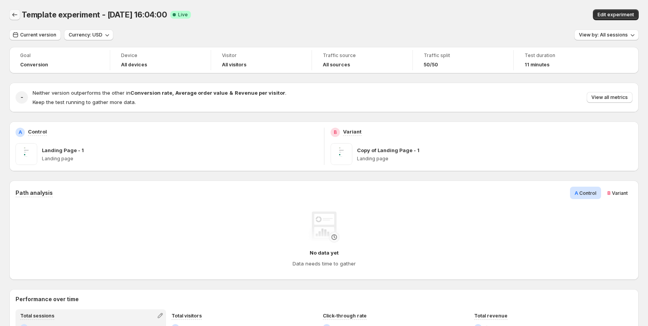
click at [14, 16] on icon "Back" at bounding box center [14, 15] width 5 height 4
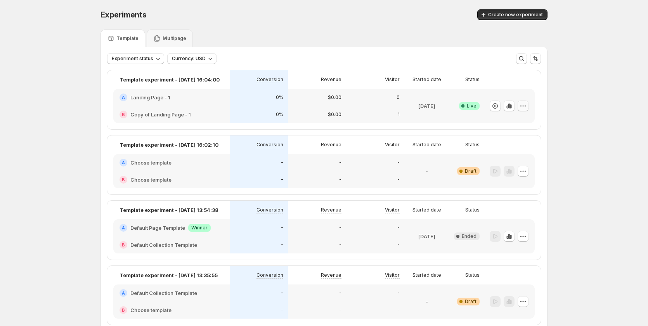
click at [527, 105] on icon "button" at bounding box center [523, 106] width 8 height 8
click at [500, 123] on span "Edit" at bounding box center [496, 122] width 9 height 6
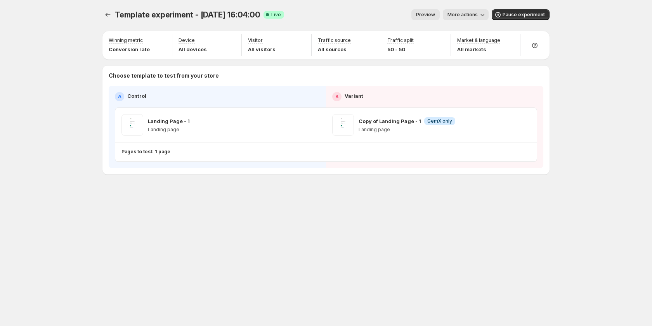
click at [472, 14] on span "More actions" at bounding box center [463, 15] width 30 height 6
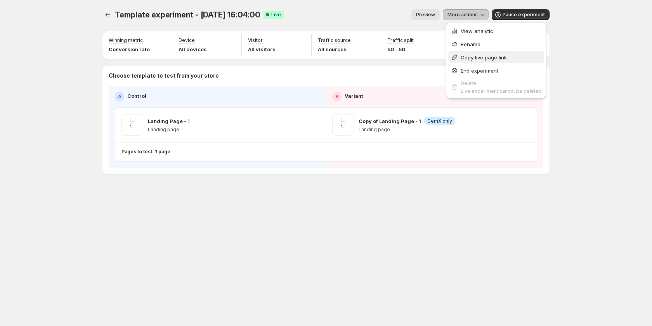
click at [482, 60] on span "Copy live page link" at bounding box center [484, 57] width 46 height 6
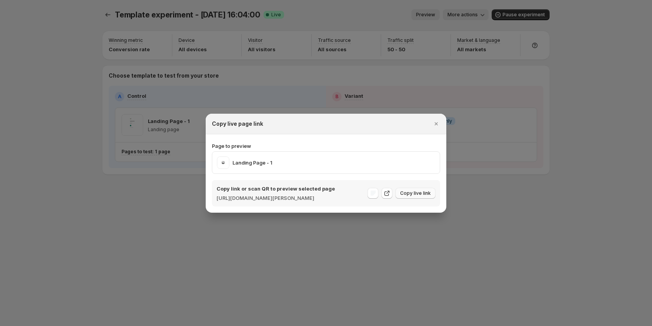
click at [416, 194] on span "Copy live link" at bounding box center [415, 193] width 31 height 6
click at [558, 191] on div at bounding box center [326, 163] width 652 height 326
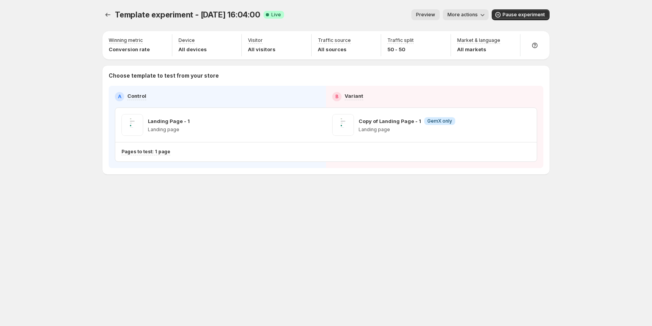
click at [474, 12] on span "More actions" at bounding box center [463, 15] width 30 height 6
click at [476, 33] on span "View analytic" at bounding box center [477, 31] width 33 height 6
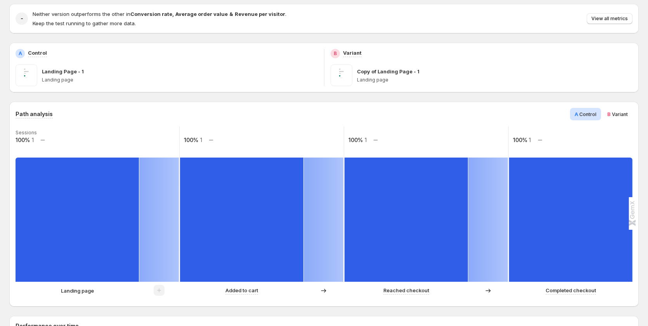
scroll to position [155, 0]
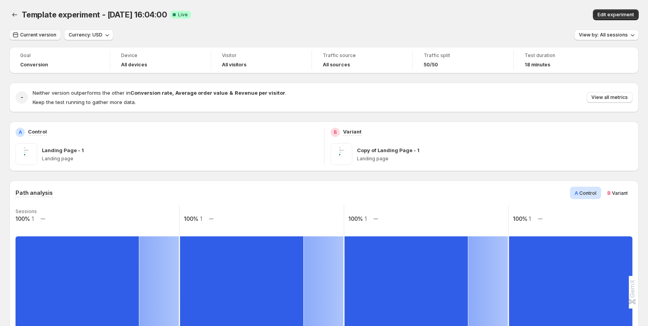
click at [35, 35] on span "Current version" at bounding box center [38, 35] width 36 height 6
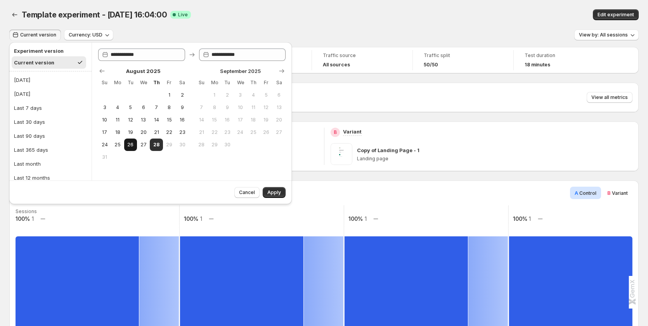
click at [126, 142] on button "26" at bounding box center [130, 145] width 13 height 12
type input "**********"
click at [162, 146] on button "28" at bounding box center [156, 145] width 13 height 12
type input "**********"
click at [279, 192] on span "Apply" at bounding box center [274, 192] width 14 height 6
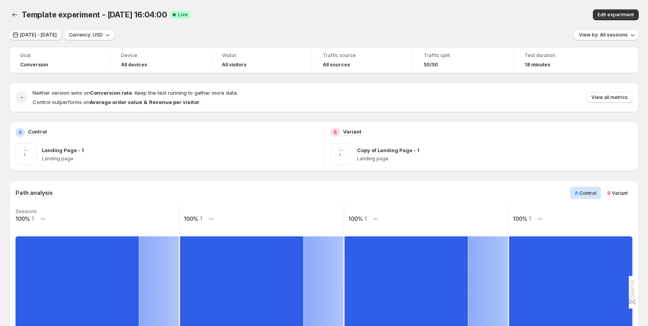
click at [47, 38] on span "Aug 26, 2025 - Aug 28, 2025" at bounding box center [38, 35] width 36 height 6
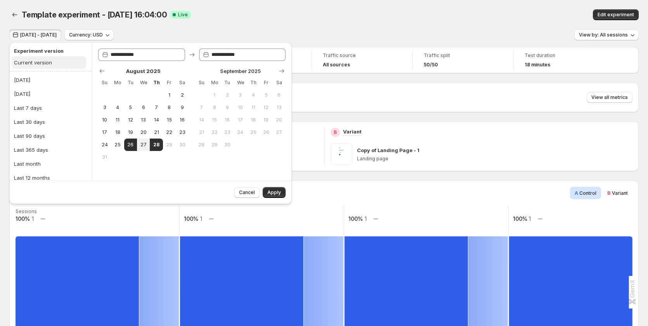
click at [33, 63] on div "Current version" at bounding box center [33, 63] width 38 height 8
type input "**********"
click at [37, 80] on button "Today" at bounding box center [51, 80] width 78 height 12
click at [273, 191] on span "Apply" at bounding box center [274, 192] width 14 height 6
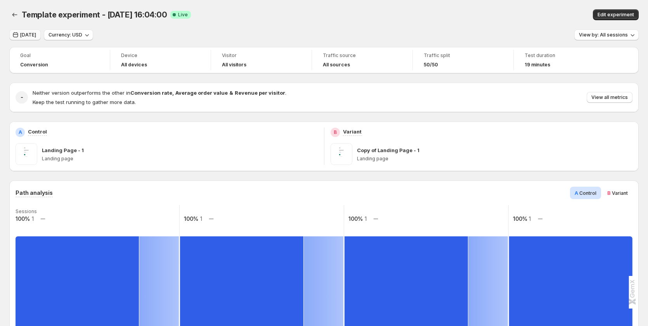
click at [27, 35] on span "[DATE]" at bounding box center [28, 35] width 16 height 6
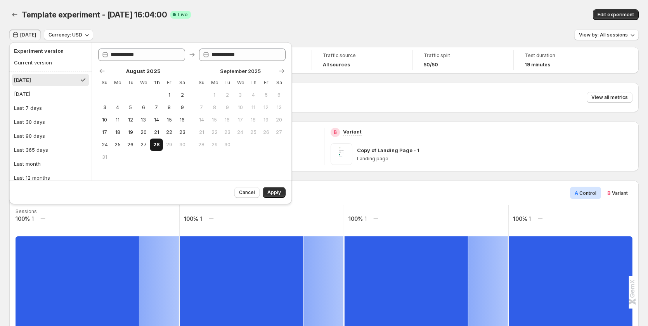
click at [154, 144] on span "28" at bounding box center [156, 145] width 7 height 6
click at [268, 189] on button "Apply" at bounding box center [274, 192] width 23 height 11
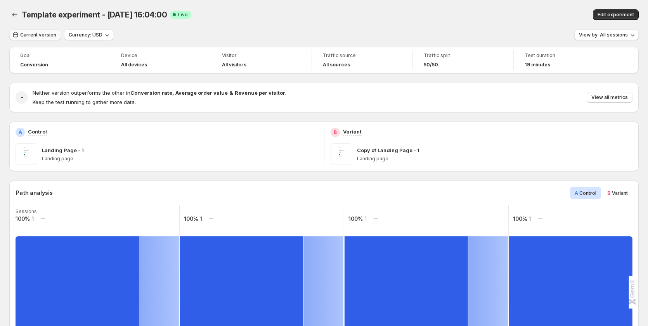
click at [39, 34] on span "Current version" at bounding box center [38, 35] width 36 height 6
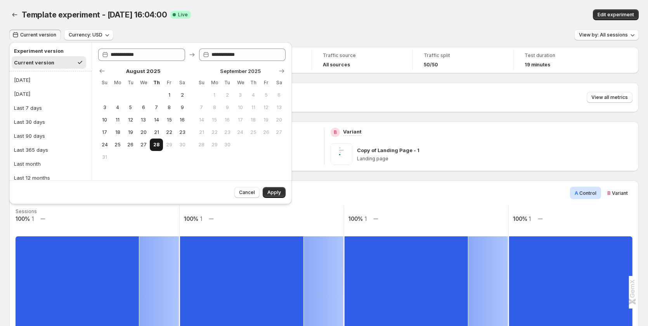
click at [153, 145] on span "28" at bounding box center [156, 145] width 7 height 6
click at [272, 190] on span "Apply" at bounding box center [274, 192] width 14 height 6
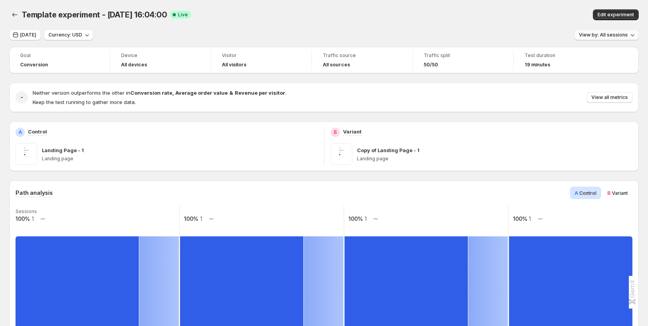
click at [614, 33] on span "View by: All sessions" at bounding box center [603, 35] width 49 height 6
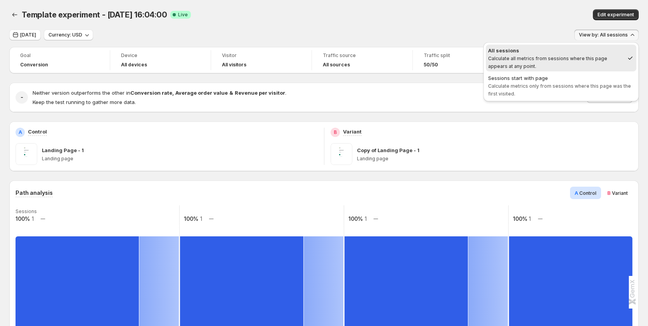
click at [512, 23] on div "Template experiment - Aug 28, 16:04:00. This page is ready Template experiment …" at bounding box center [324, 15] width 630 height 30
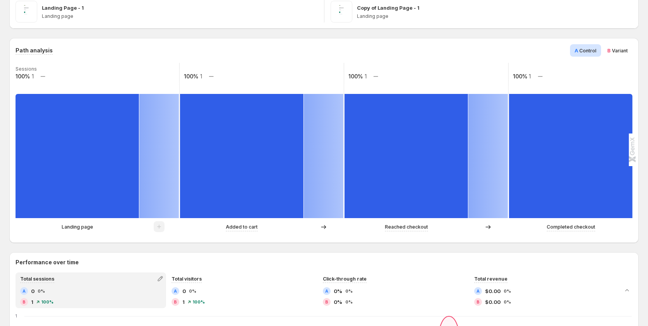
scroll to position [155, 0]
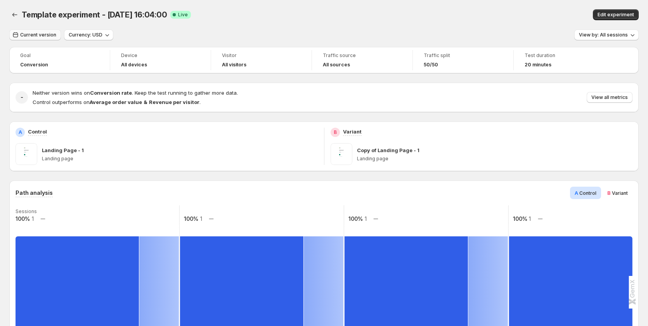
click at [37, 32] on span "Current version" at bounding box center [38, 35] width 36 height 6
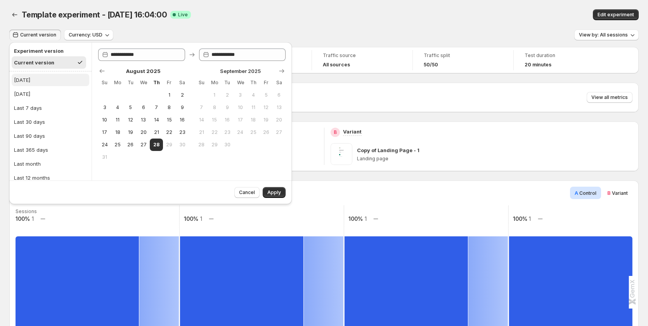
click at [38, 79] on button "[DATE]" at bounding box center [51, 80] width 78 height 12
click at [271, 191] on span "Apply" at bounding box center [274, 192] width 14 height 6
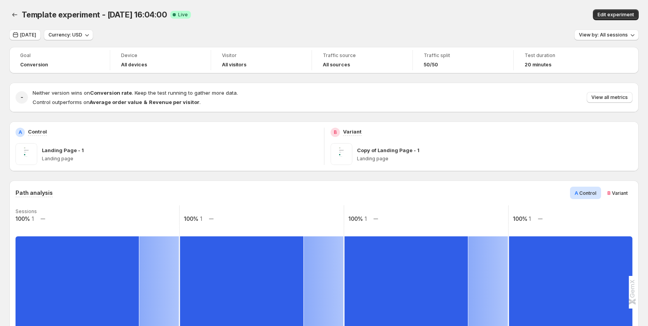
click at [607, 194] on div "B Variant" at bounding box center [618, 193] width 30 height 12
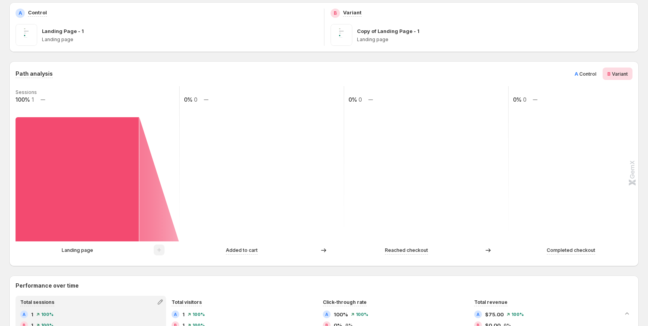
scroll to position [116, 0]
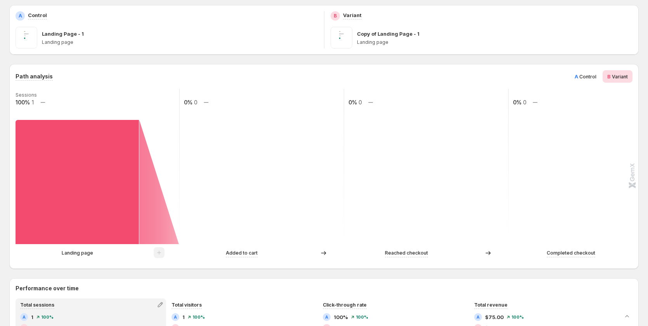
click at [587, 76] on span "Control" at bounding box center [588, 77] width 17 height 6
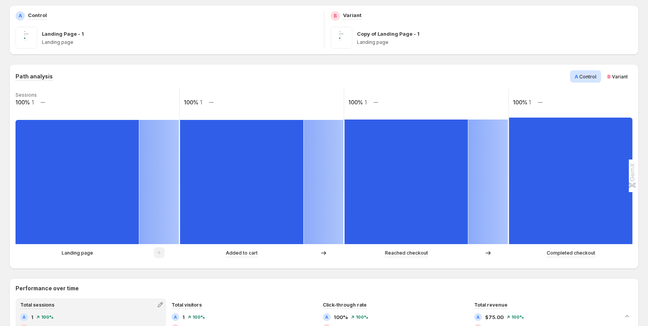
click at [611, 76] on span "B" at bounding box center [609, 76] width 3 height 6
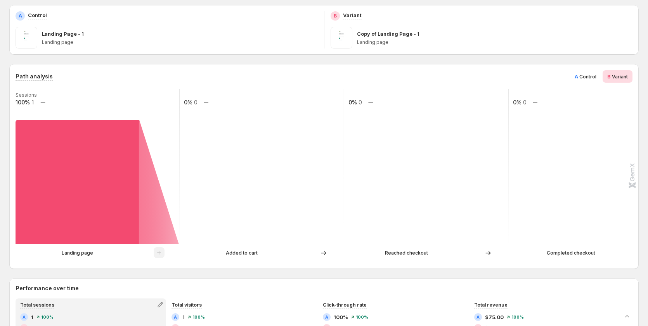
click at [578, 76] on span "A" at bounding box center [576, 76] width 3 height 6
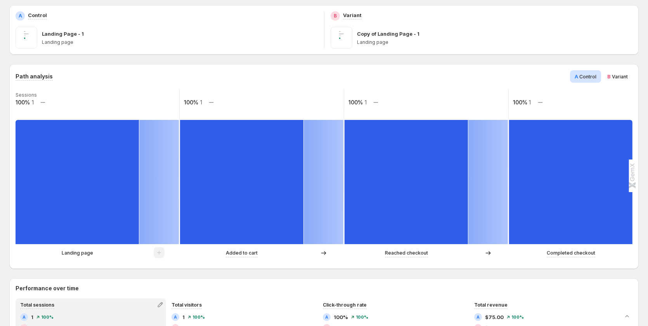
click at [610, 76] on div "B Variant" at bounding box center [618, 76] width 30 height 12
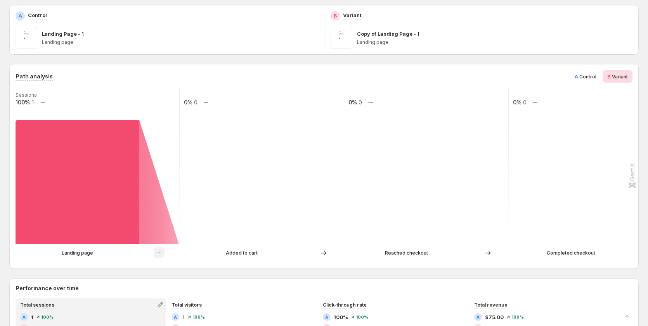
click at [587, 78] on span "Control" at bounding box center [588, 77] width 17 height 6
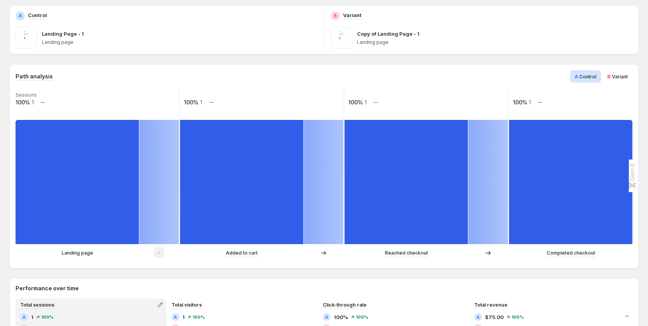
click at [618, 80] on span "B Variant" at bounding box center [618, 77] width 21 height 8
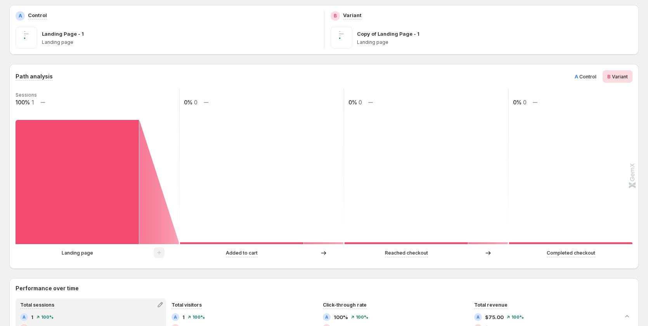
click at [578, 76] on span "A" at bounding box center [576, 76] width 3 height 6
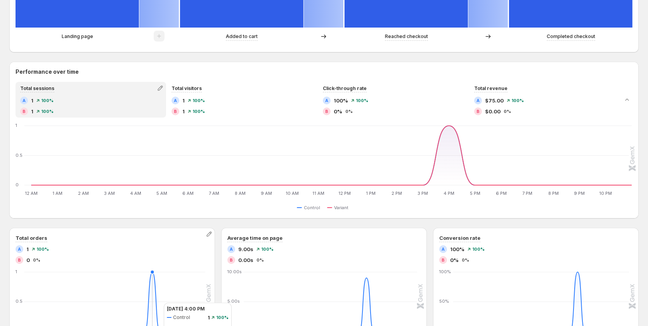
scroll to position [265, 0]
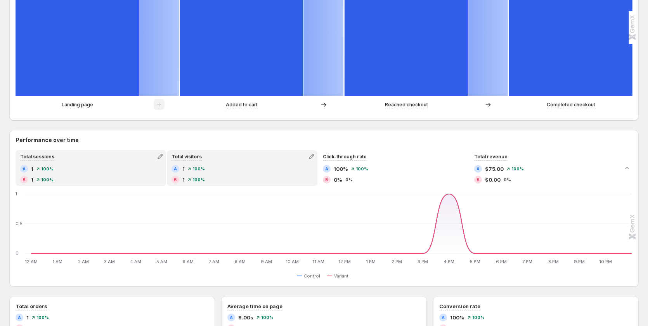
click at [217, 166] on div "A 1 100%" at bounding box center [242, 169] width 141 height 8
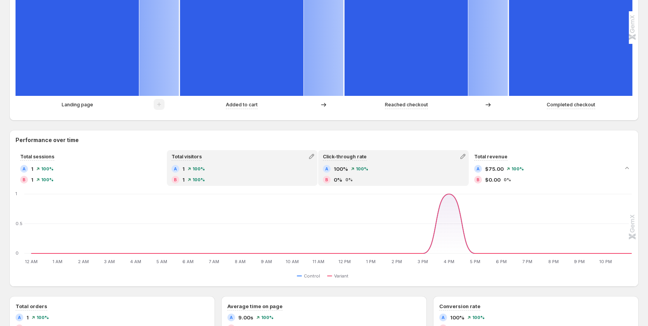
click at [366, 167] on span "100%" at bounding box center [362, 169] width 12 height 5
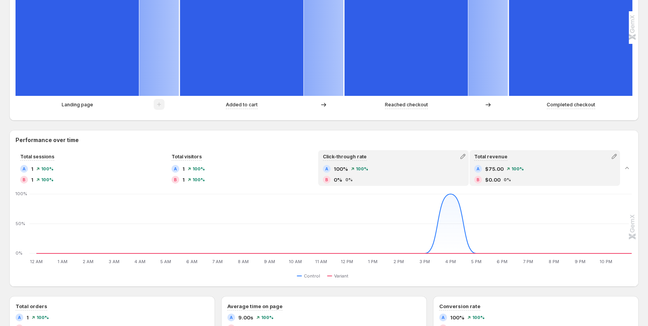
click at [489, 172] on span "$75.00" at bounding box center [494, 169] width 19 height 8
click at [363, 174] on div "A 100% 100% B 0% 0%" at bounding box center [393, 174] width 141 height 19
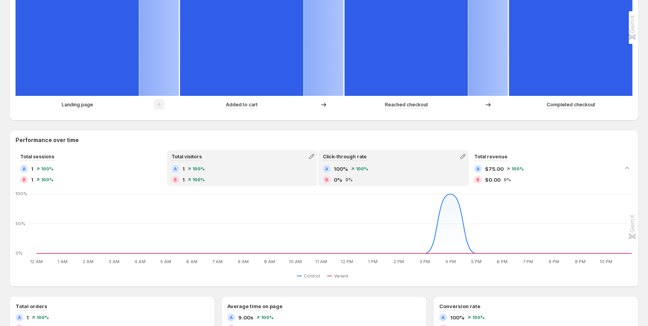
click at [255, 174] on div "A 1 100% B 1 100%" at bounding box center [242, 174] width 141 height 19
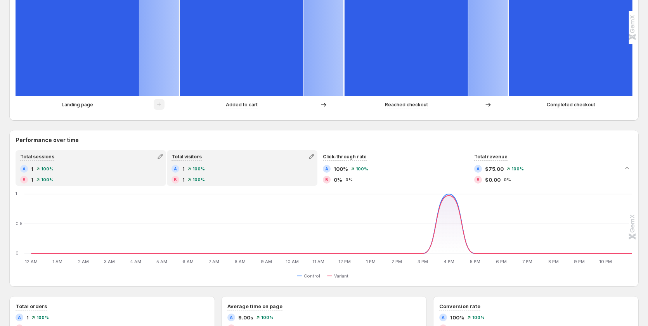
click at [73, 169] on div "A 1 100%" at bounding box center [90, 169] width 141 height 8
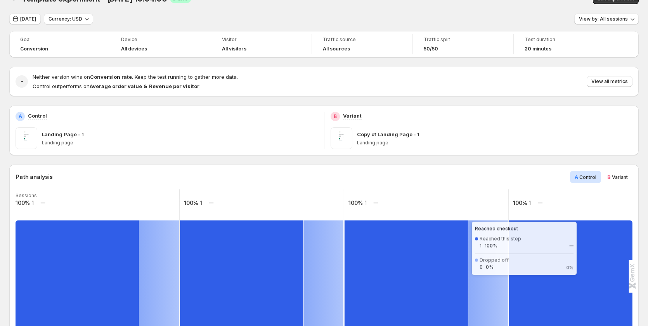
scroll to position [0, 0]
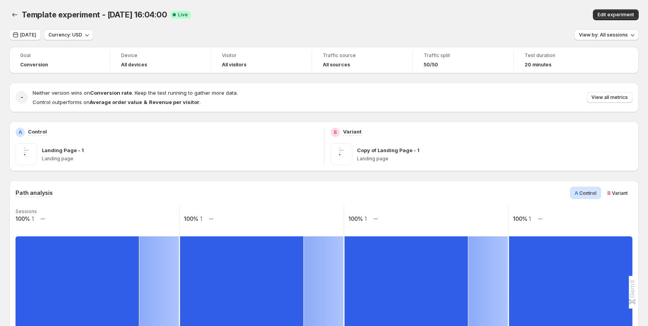
click at [601, 92] on div "Neither version wins on Conversion rate . Keep the test running to gather more …" at bounding box center [333, 97] width 600 height 17
click at [602, 95] on span "View all metrics" at bounding box center [610, 97] width 36 height 6
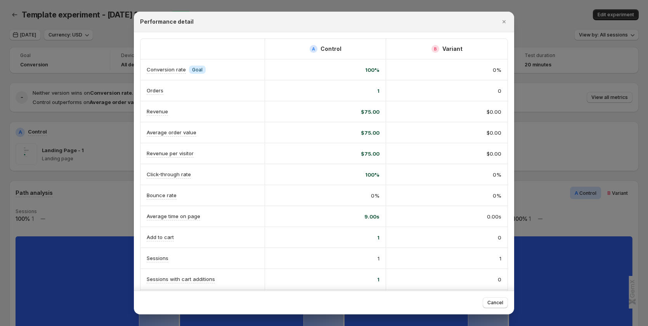
click at [90, 194] on div at bounding box center [324, 163] width 648 height 326
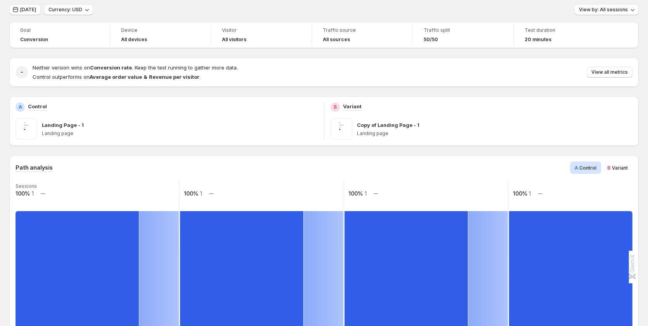
scroll to position [39, 0]
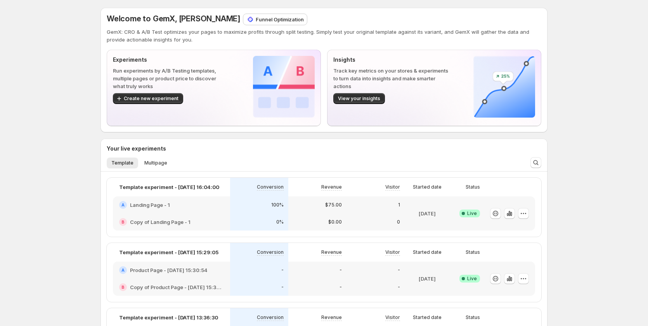
click at [36, 180] on div "Welcome to GemX, [PERSON_NAME] Funnel Optimization GemX: CRO & A/B Test optimiz…" at bounding box center [324, 327] width 648 height 655
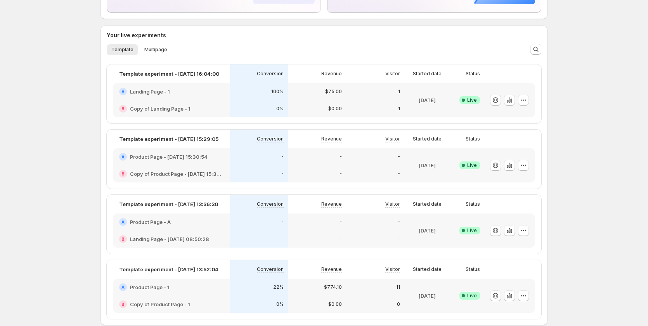
scroll to position [116, 0]
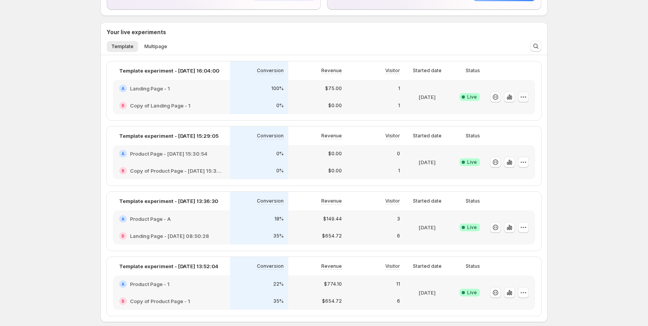
click at [524, 97] on icon "button" at bounding box center [523, 96] width 1 height 1
click at [514, 116] on span "Edit" at bounding box center [532, 113] width 81 height 8
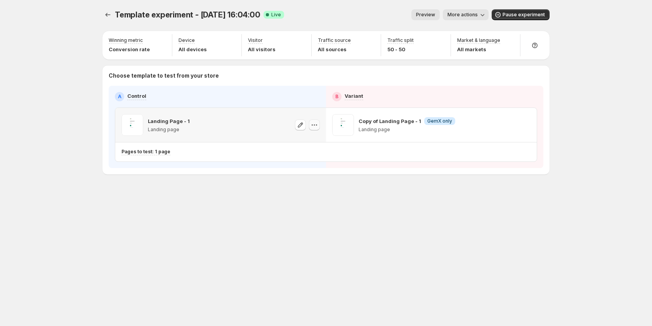
click at [316, 126] on icon "button" at bounding box center [315, 125] width 8 height 8
click at [321, 167] on span "581904717286736545" at bounding box center [305, 168] width 54 height 6
click at [134, 200] on div "Template experiment - [DATE] 16:04:00. This page is ready Template experiment -…" at bounding box center [326, 108] width 466 height 216
click at [523, 200] on div "Template experiment - [DATE] 16:04:00. This page is ready Template experiment -…" at bounding box center [326, 108] width 466 height 216
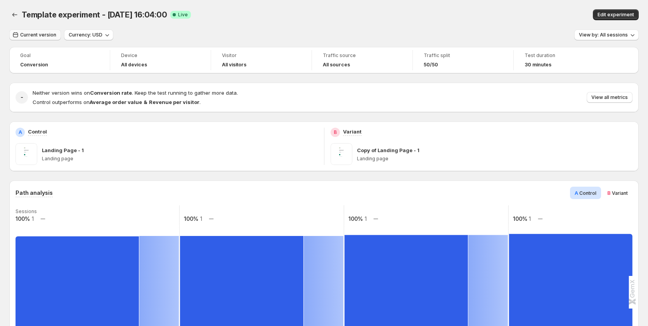
click at [33, 38] on span "Current version" at bounding box center [38, 35] width 36 height 6
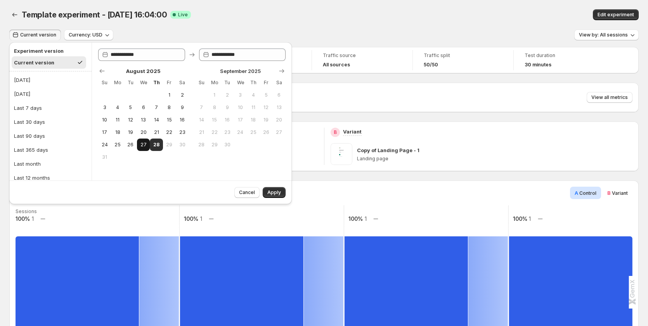
click at [137, 143] on button "27" at bounding box center [143, 145] width 13 height 12
type input "**********"
click at [152, 142] on button "28" at bounding box center [156, 145] width 13 height 12
type input "**********"
click at [273, 193] on span "Apply" at bounding box center [274, 192] width 14 height 6
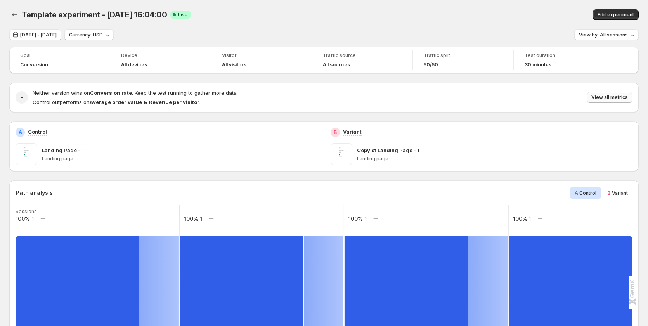
click at [610, 98] on span "View all metrics" at bounding box center [610, 97] width 36 height 6
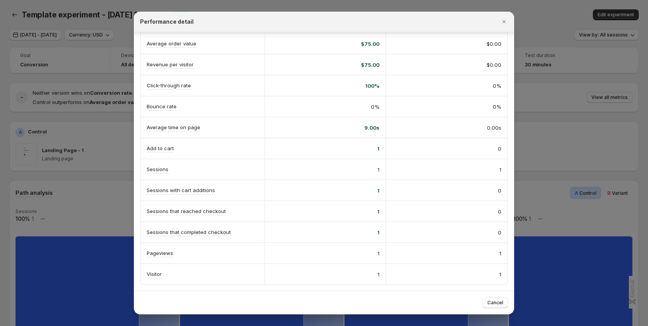
scroll to position [89, 0]
click at [562, 104] on div at bounding box center [324, 163] width 648 height 326
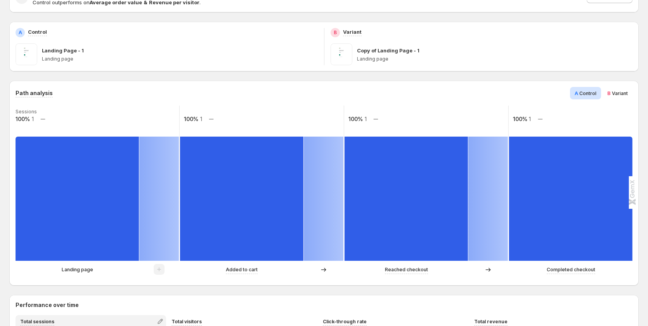
scroll to position [0, 0]
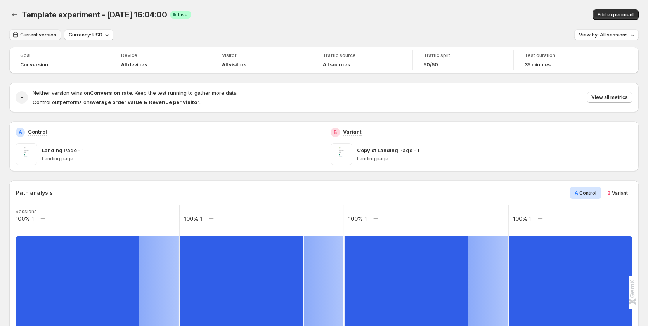
click at [17, 38] on icon "button" at bounding box center [16, 35] width 8 height 8
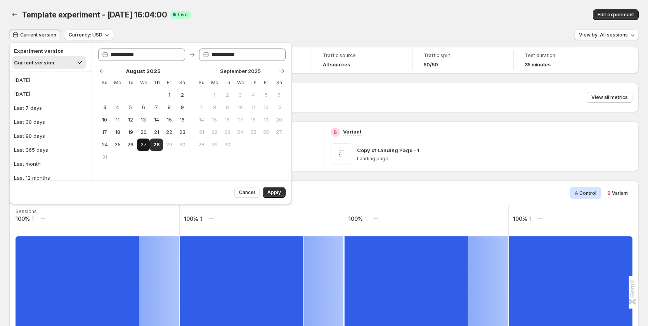
click at [140, 147] on button "27" at bounding box center [143, 145] width 13 height 12
type input "**********"
click at [156, 147] on span "28" at bounding box center [156, 145] width 7 height 6
type input "**********"
click at [273, 190] on span "Apply" at bounding box center [274, 192] width 14 height 6
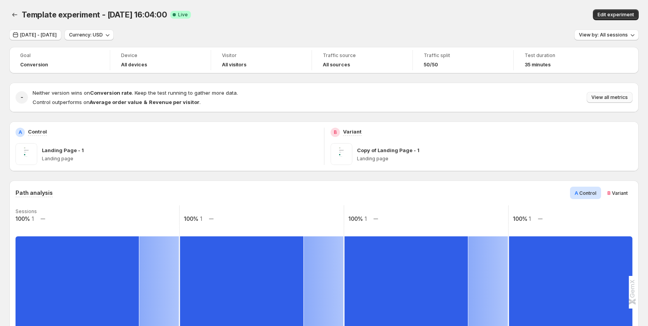
click at [608, 94] on button "View all metrics" at bounding box center [610, 97] width 46 height 11
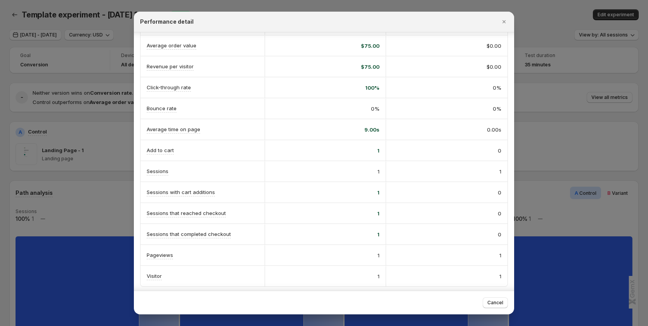
scroll to position [89, 0]
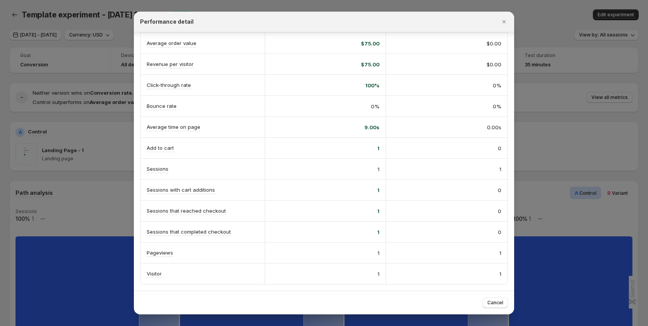
drag, startPoint x: 500, startPoint y: 23, endPoint x: 480, endPoint y: 39, distance: 26.0
click at [500, 24] on icon "Close" at bounding box center [504, 22] width 8 height 8
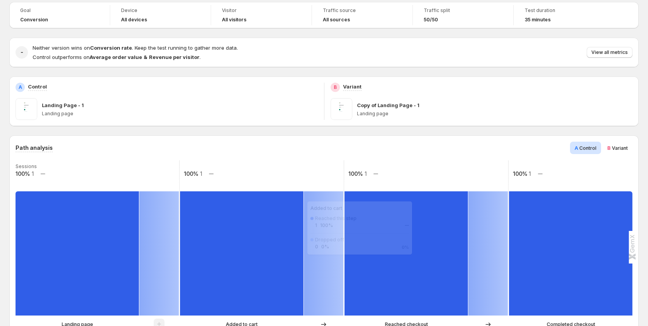
scroll to position [39, 0]
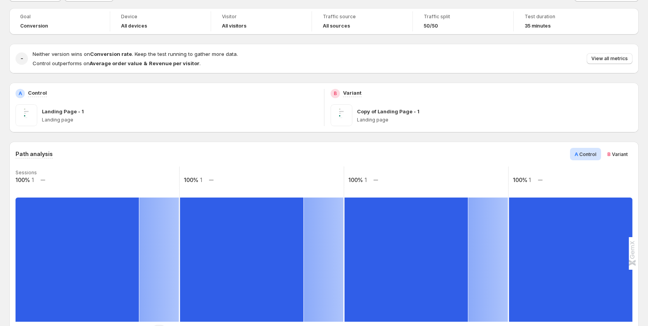
click at [622, 155] on span "Variant" at bounding box center [620, 154] width 16 height 6
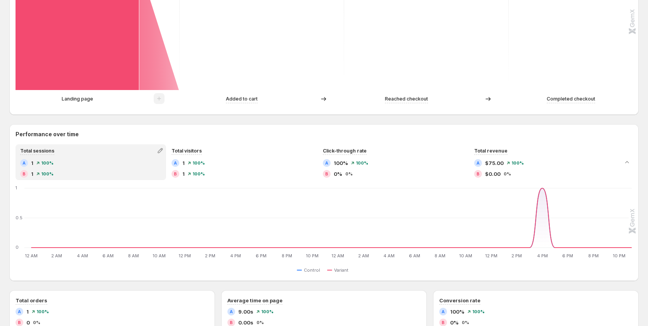
scroll to position [272, 0]
click at [626, 147] on div at bounding box center [627, 161] width 11 height 36
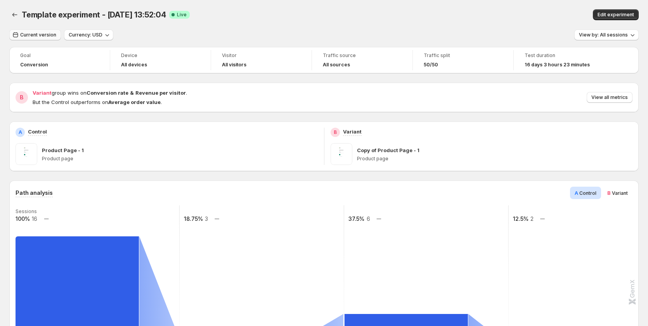
click at [25, 35] on span "Current version" at bounding box center [38, 35] width 36 height 6
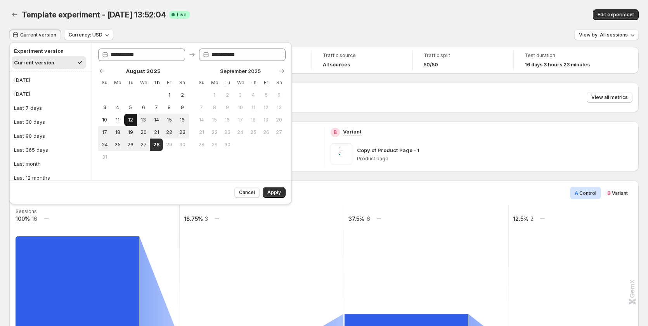
click at [132, 121] on span "12" at bounding box center [130, 120] width 7 height 6
click at [116, 134] on span "18" at bounding box center [117, 132] width 7 height 6
type input "**********"
click at [278, 191] on span "Apply" at bounding box center [274, 192] width 14 height 6
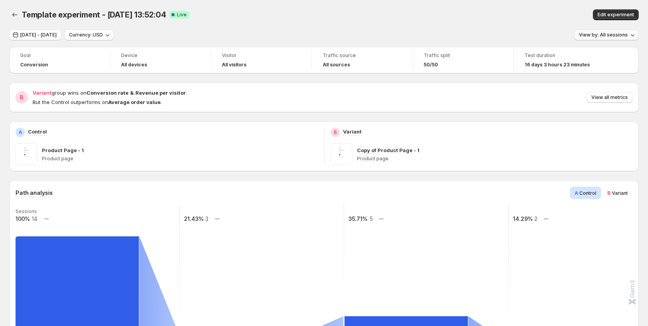
click at [609, 35] on span "View by: All sessions" at bounding box center [603, 35] width 49 height 6
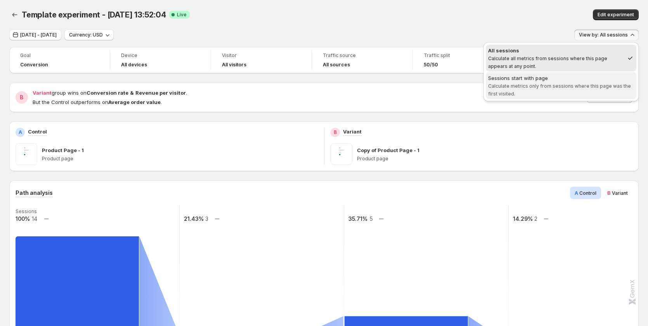
click at [592, 85] on span "Calculate metrics only from sessions where this page was the first visited." at bounding box center [559, 90] width 143 height 14
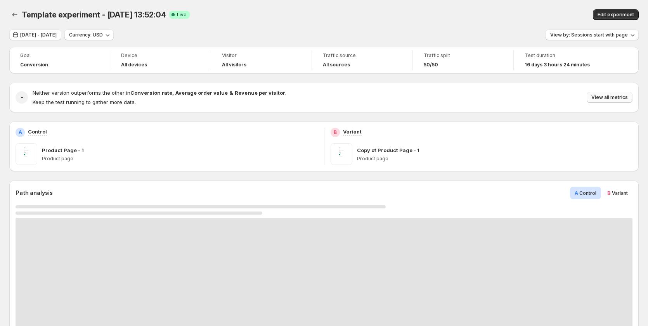
click at [608, 99] on span "View all metrics" at bounding box center [610, 97] width 36 height 6
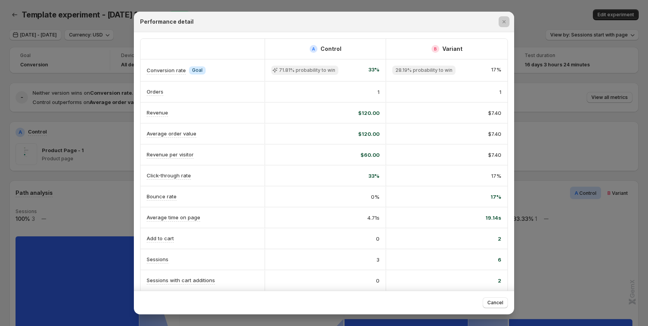
click at [68, 225] on div at bounding box center [324, 163] width 648 height 326
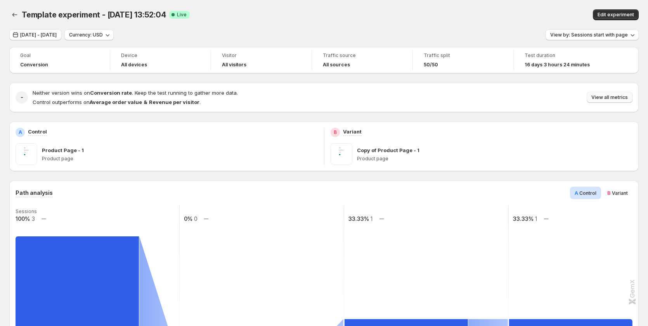
click at [601, 97] on span "View all metrics" at bounding box center [610, 97] width 36 height 6
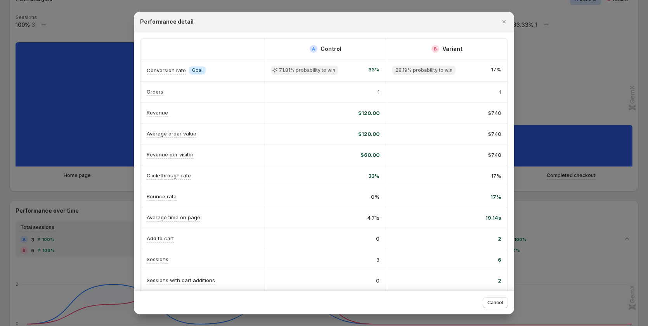
click at [556, 138] on div at bounding box center [324, 163] width 648 height 326
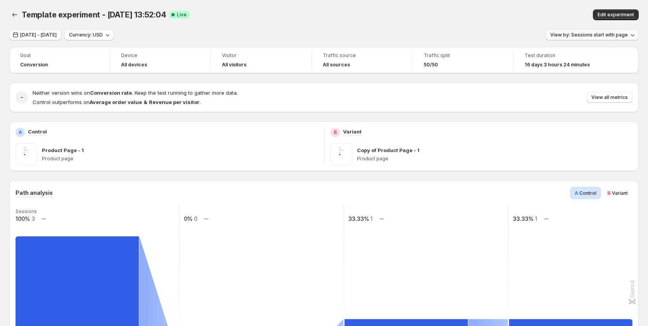
click at [609, 34] on span "View by: Sessions start with page" at bounding box center [589, 35] width 78 height 6
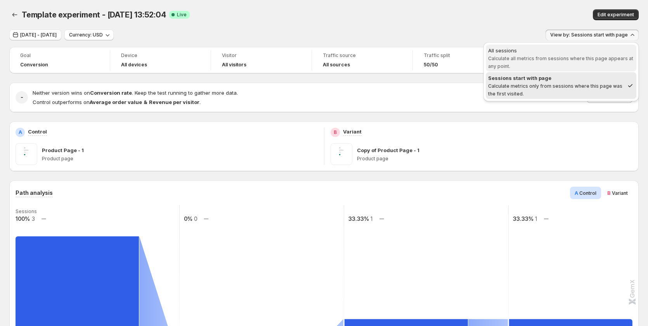
click at [556, 58] on span "Calculate all metrics from sessions where this page appears at any point." at bounding box center [560, 63] width 145 height 14
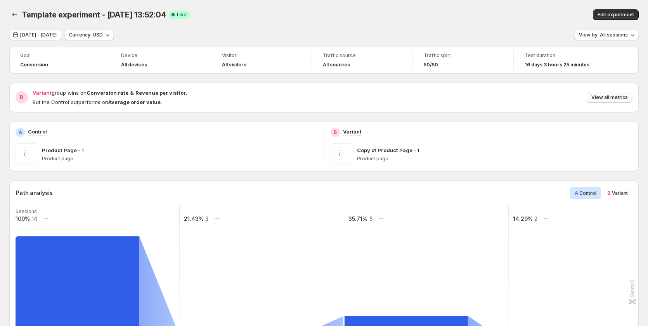
click at [612, 98] on span "View all metrics" at bounding box center [610, 97] width 36 height 6
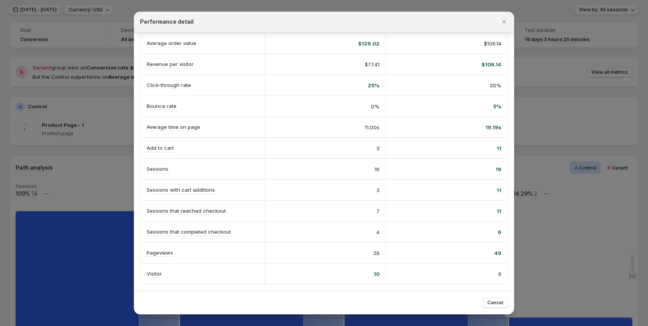
scroll to position [39, 0]
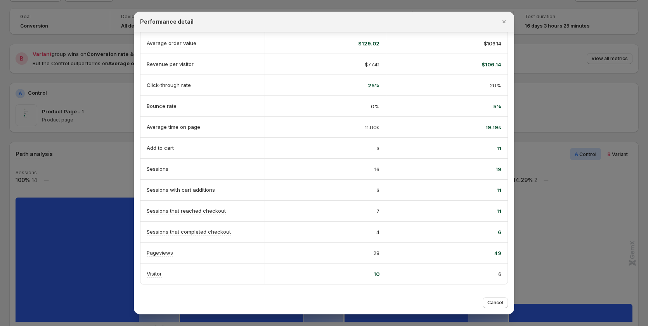
click at [377, 149] on span "3" at bounding box center [378, 148] width 3 height 8
click at [418, 136] on div "19.19s" at bounding box center [447, 127] width 122 height 20
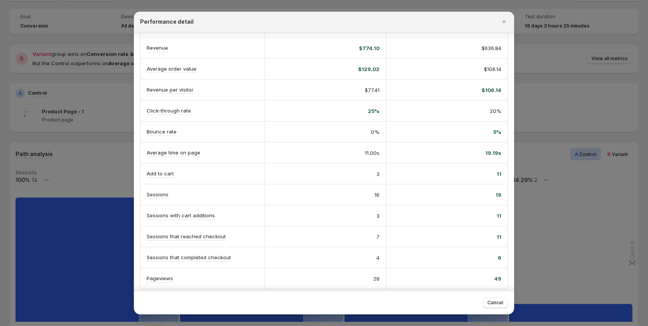
scroll to position [90, 0]
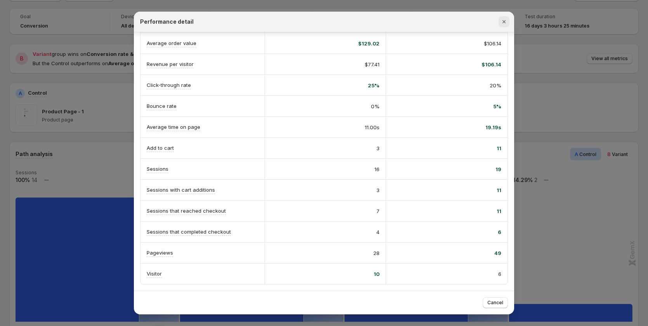
click at [504, 20] on icon "Close" at bounding box center [504, 22] width 8 height 8
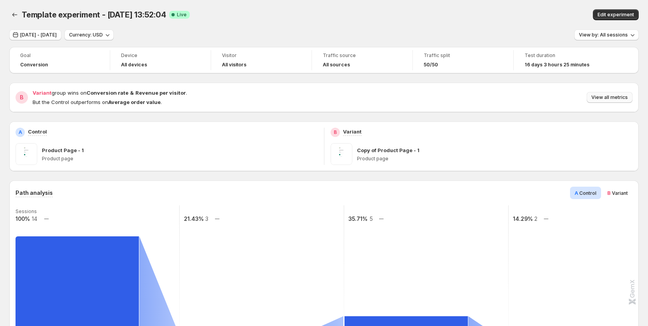
click at [608, 101] on button "View all metrics" at bounding box center [610, 97] width 46 height 11
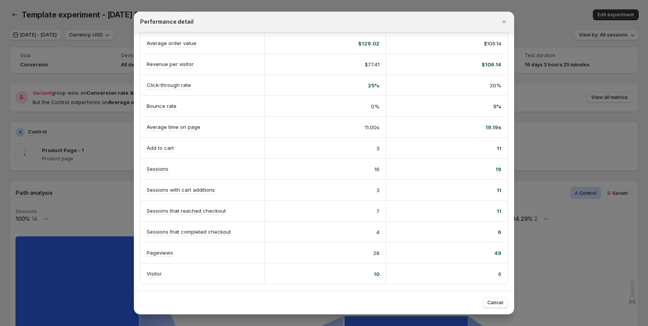
click at [362, 247] on div "28" at bounding box center [326, 253] width 122 height 20
drag, startPoint x: 362, startPoint y: 247, endPoint x: 261, endPoint y: 247, distance: 100.9
click at [261, 247] on div "Pageviews 28 49" at bounding box center [324, 253] width 367 height 21
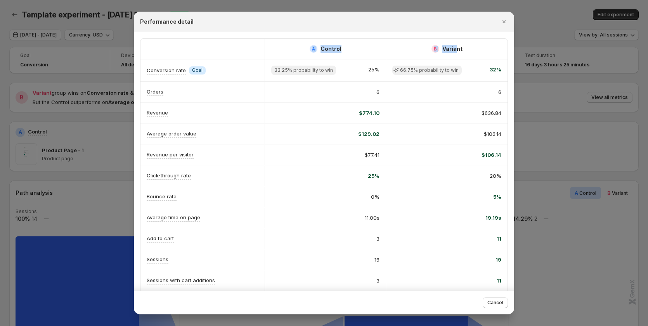
drag, startPoint x: 456, startPoint y: 32, endPoint x: 446, endPoint y: 26, distance: 11.5
click at [427, 31] on div "Performance detail A Control B Variant Conversion rate Info Goal 33.25% probabi…" at bounding box center [324, 163] width 380 height 303
click at [501, 21] on icon "Close" at bounding box center [504, 22] width 8 height 8
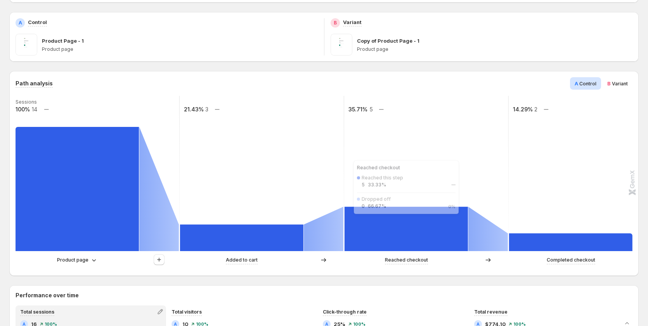
scroll to position [42, 0]
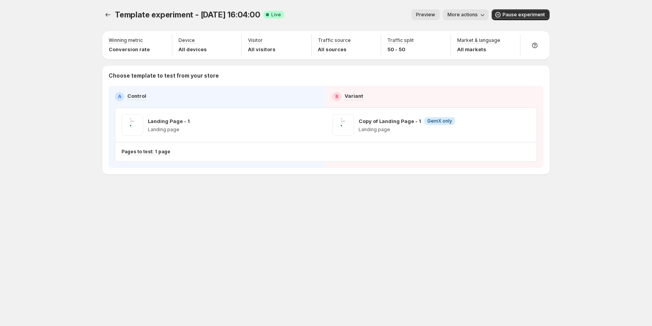
click at [611, 127] on div "Template experiment - [DATE] 16:04:00. This page is ready Template experiment -…" at bounding box center [326, 163] width 652 height 326
